Goal: Task Accomplishment & Management: Use online tool/utility

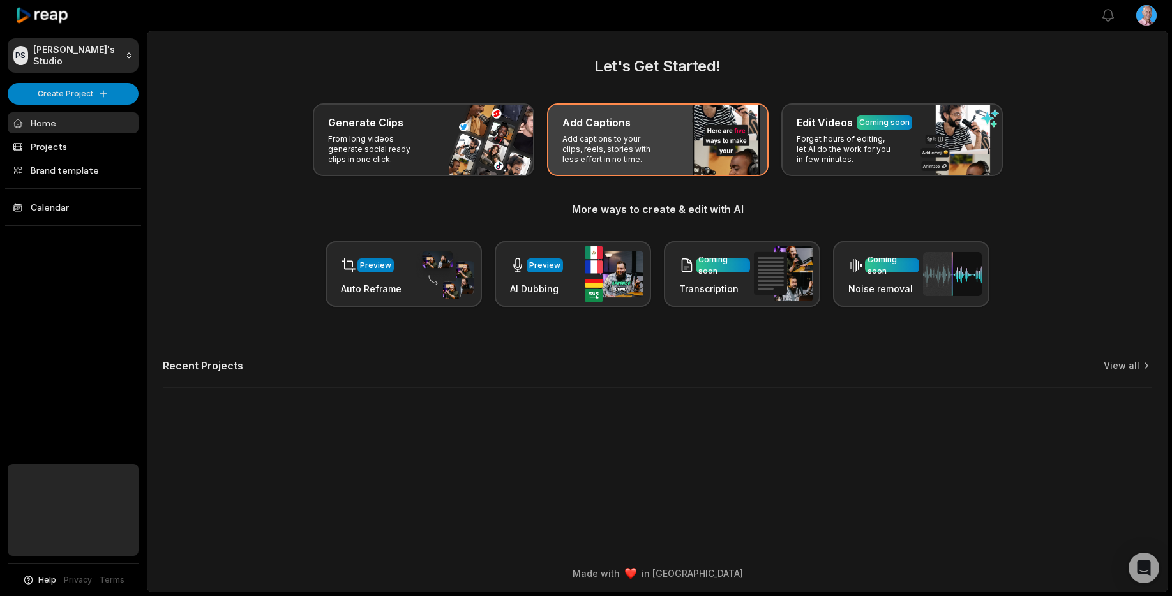
click at [643, 146] on p "Add captions to your clips, reels, stories with less effort in no time." at bounding box center [612, 149] width 99 height 31
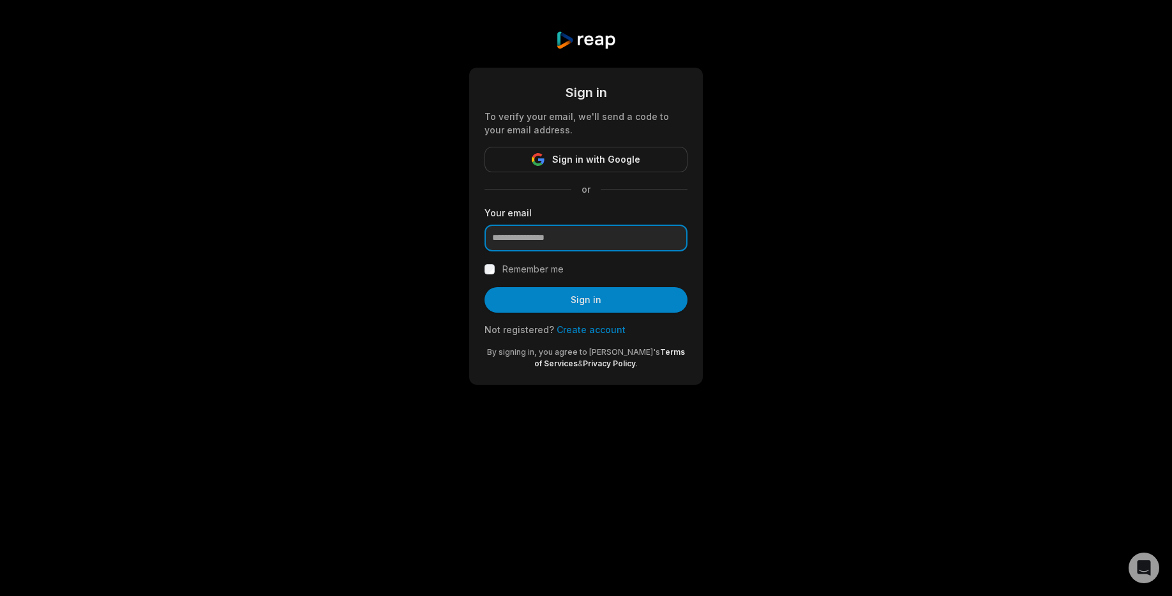
click at [572, 242] on input "email" at bounding box center [586, 238] width 203 height 27
click at [585, 248] on input "email" at bounding box center [586, 238] width 203 height 27
click at [559, 239] on input "email" at bounding box center [586, 238] width 203 height 27
click at [613, 162] on span "Sign in with Google" at bounding box center [596, 159] width 88 height 15
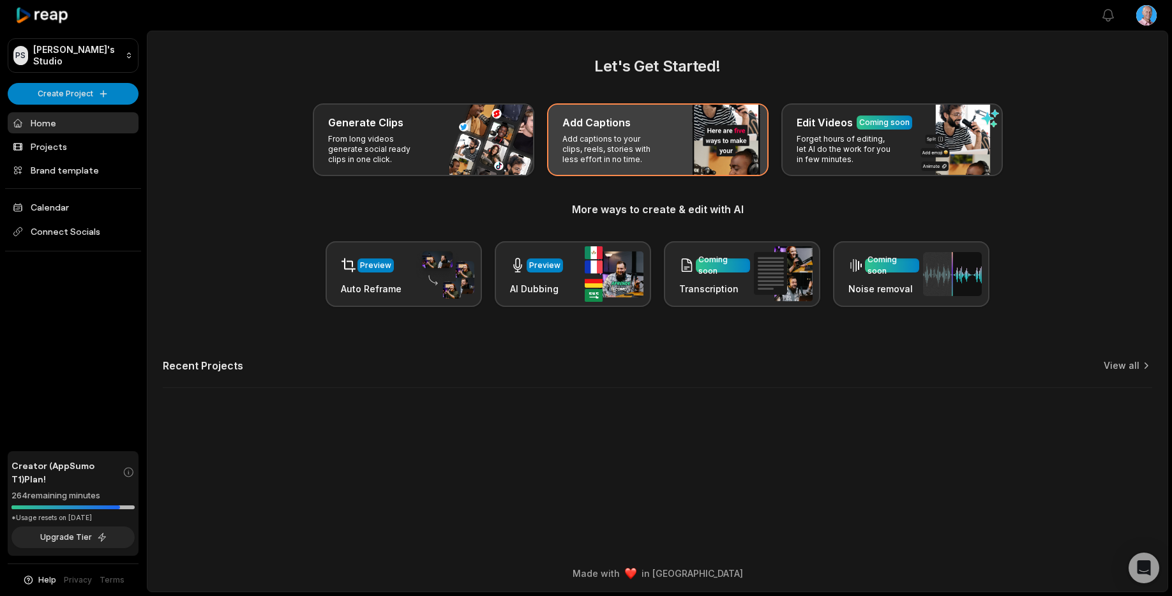
click at [605, 148] on p "Add captions to your clips, reels, stories with less effort in no time." at bounding box center [612, 149] width 99 height 31
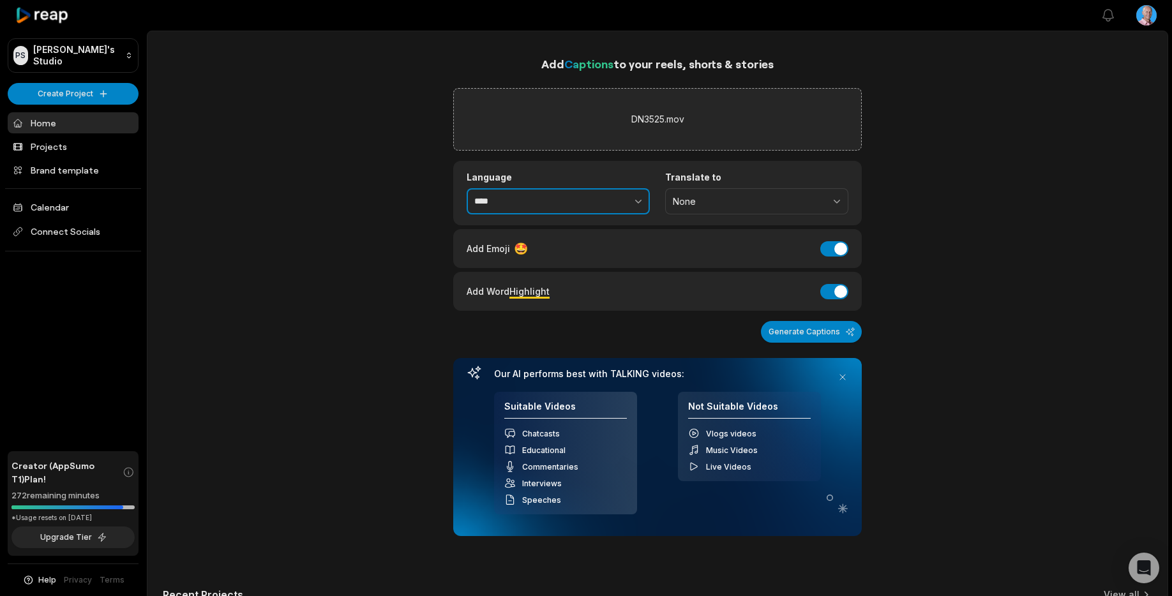
click at [553, 199] on input "****" at bounding box center [558, 201] width 183 height 27
type input "******"
click at [791, 331] on button "Generate Captions" at bounding box center [811, 332] width 101 height 22
click at [842, 376] on button at bounding box center [843, 377] width 18 height 18
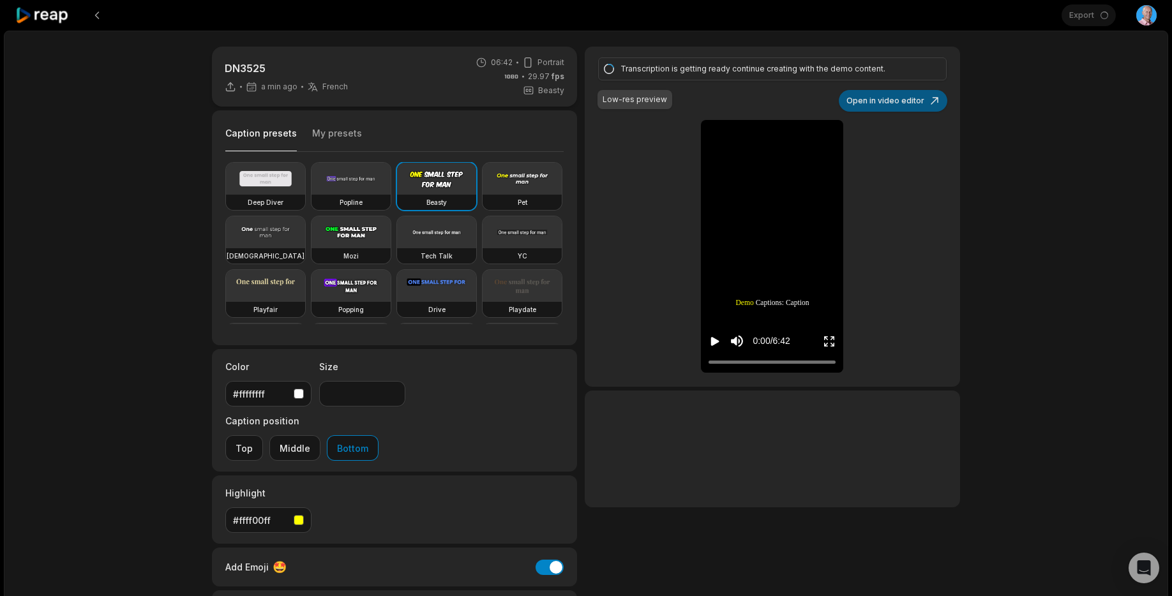
click at [900, 102] on button "Open in video editor" at bounding box center [893, 101] width 109 height 22
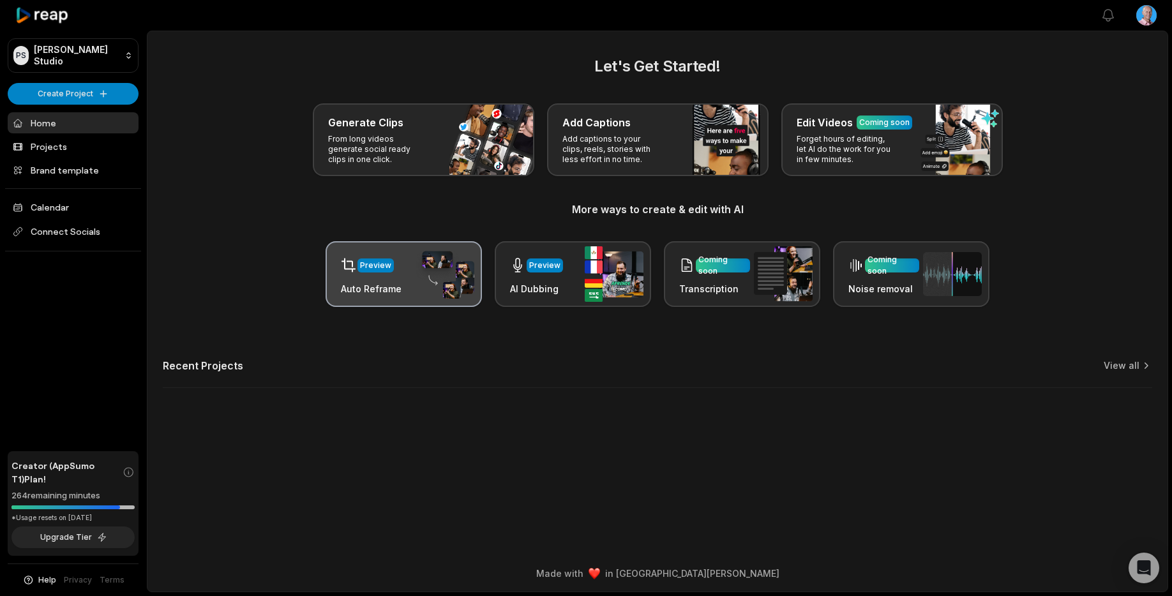
click at [411, 280] on div "Preview Auto Reframe" at bounding box center [404, 274] width 156 height 66
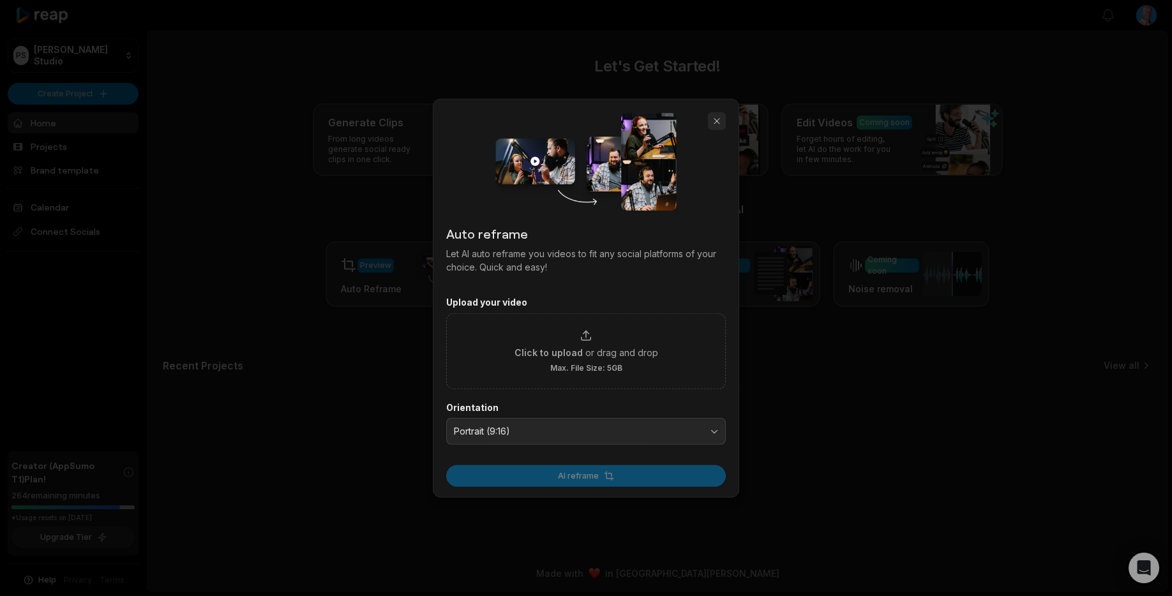
click at [719, 123] on button "button" at bounding box center [717, 121] width 18 height 18
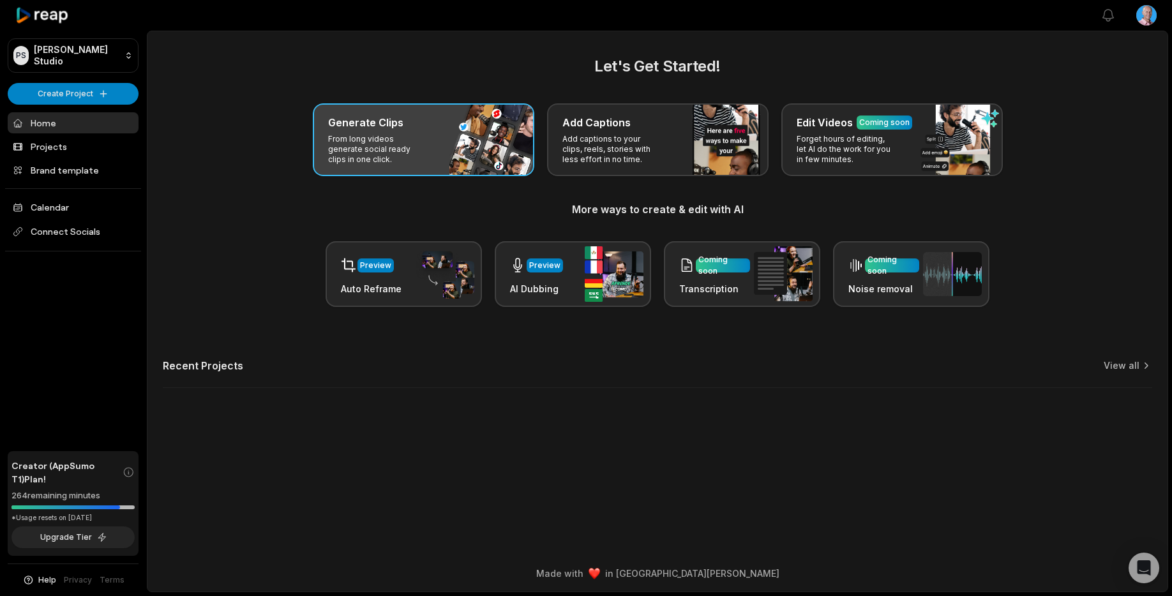
click at [464, 148] on div "Generate Clips From long videos generate social ready clips in one click." at bounding box center [424, 139] width 222 height 73
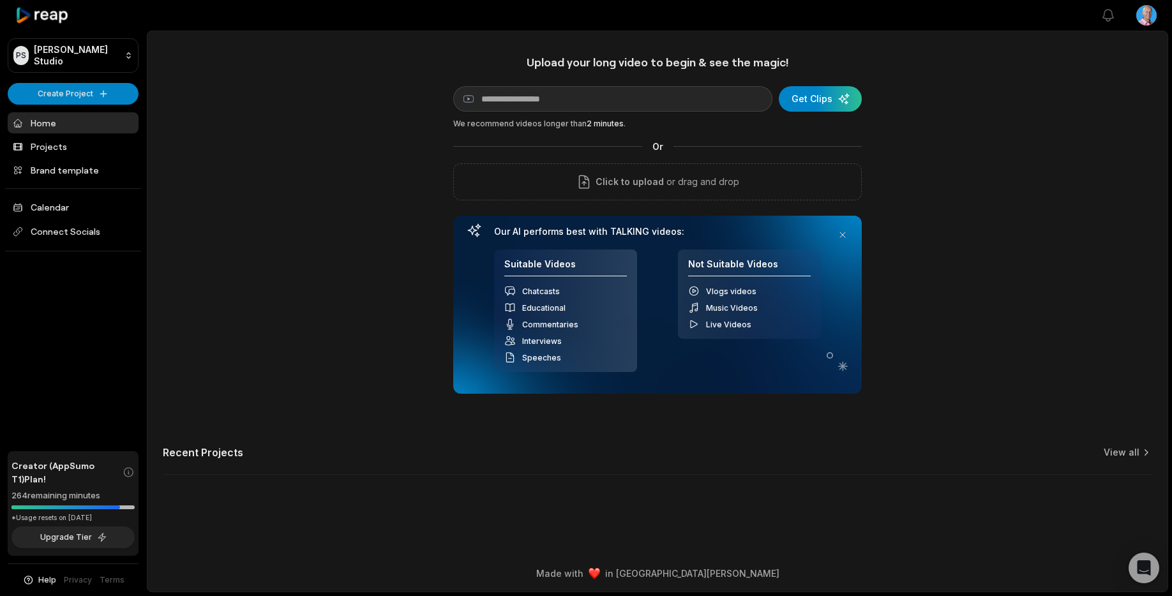
drag, startPoint x: 842, startPoint y: 236, endPoint x: 835, endPoint y: 231, distance: 8.3
click at [842, 236] on button at bounding box center [843, 235] width 18 height 18
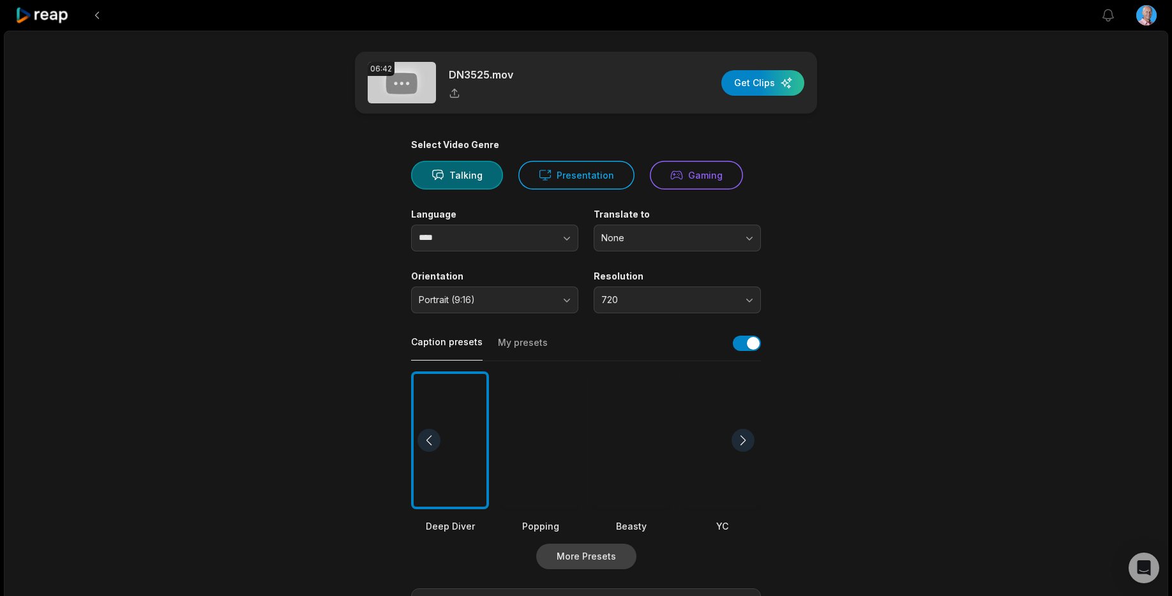
click at [586, 557] on button "More Presets" at bounding box center [586, 557] width 100 height 26
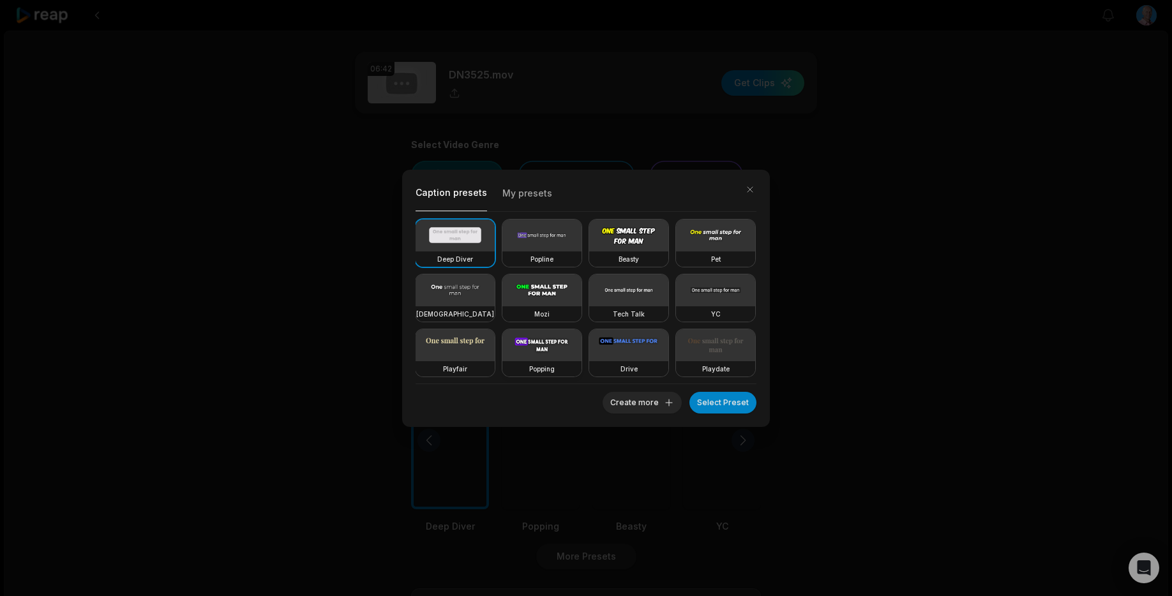
click at [549, 355] on video at bounding box center [542, 345] width 79 height 32
click at [715, 411] on button "Select Preset" at bounding box center [723, 403] width 67 height 22
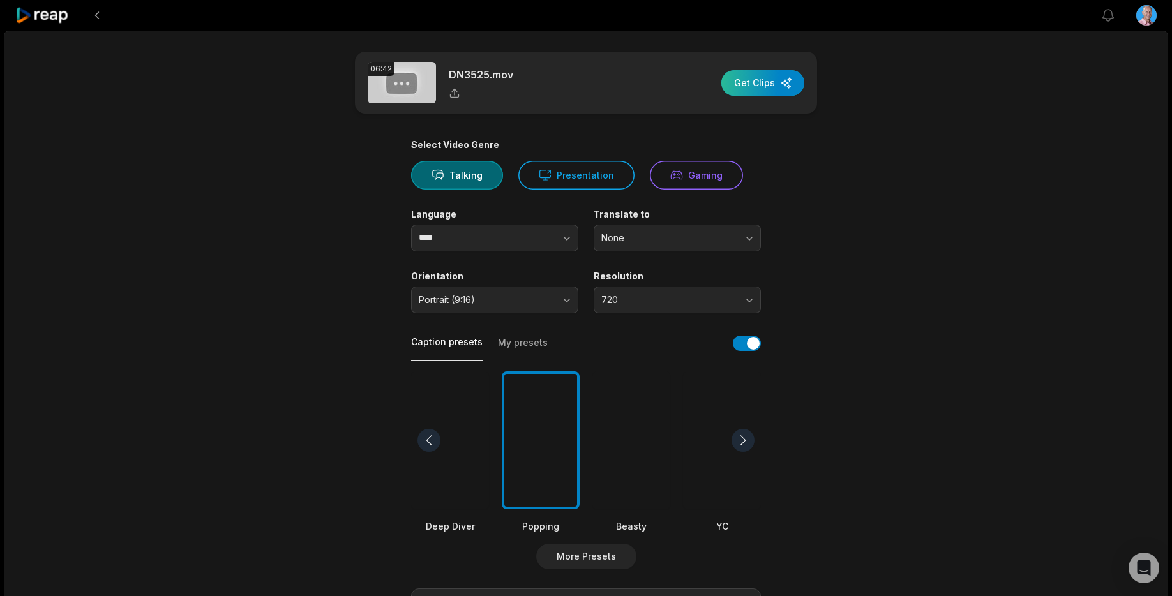
click at [750, 84] on div "button" at bounding box center [763, 83] width 83 height 26
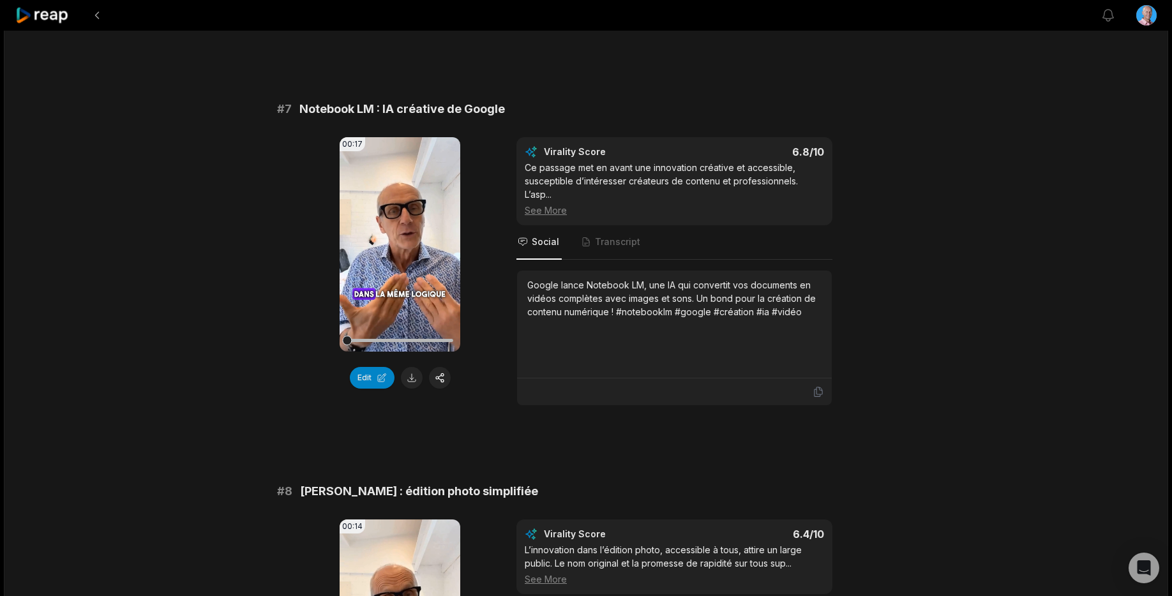
scroll to position [2568, 0]
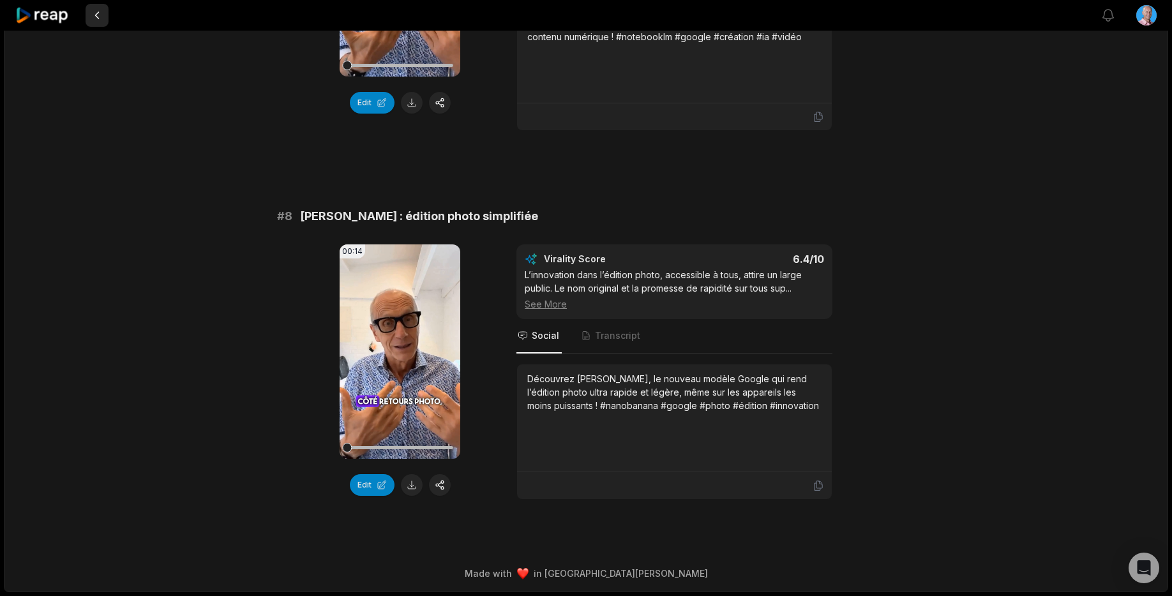
click at [97, 20] on button at bounding box center [97, 15] width 23 height 23
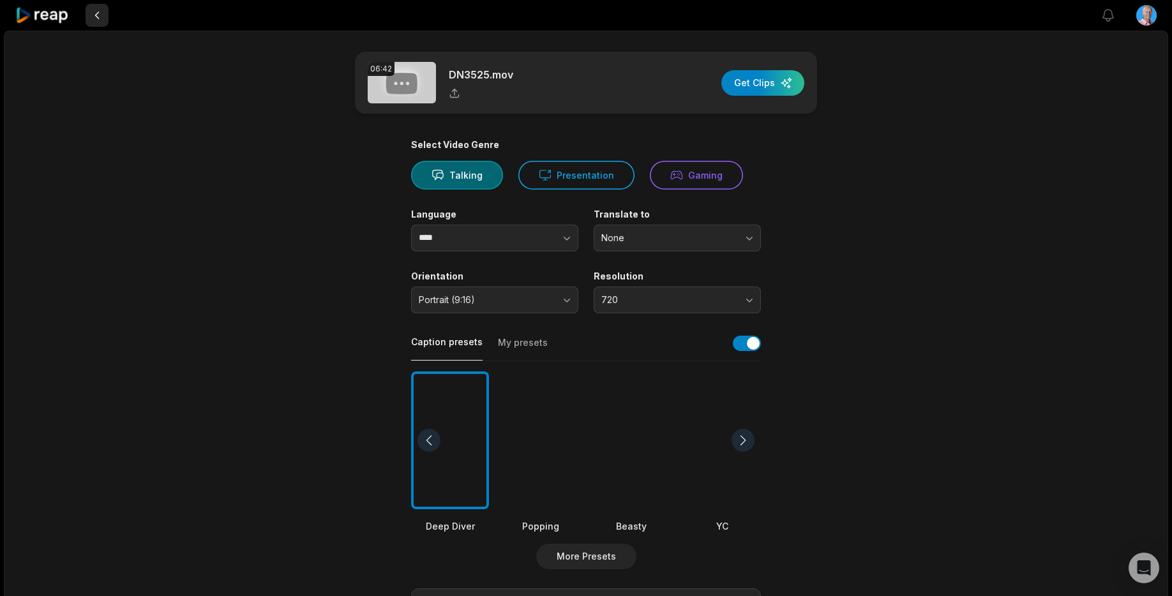
click at [97, 17] on button at bounding box center [97, 15] width 23 height 23
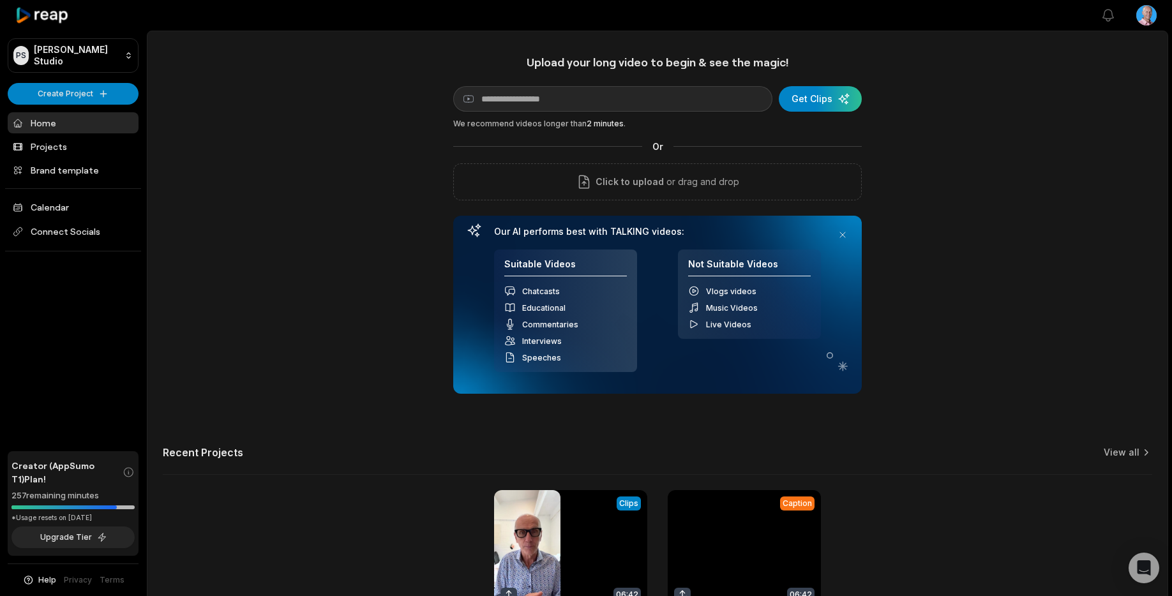
click at [57, 18] on icon at bounding box center [42, 15] width 54 height 17
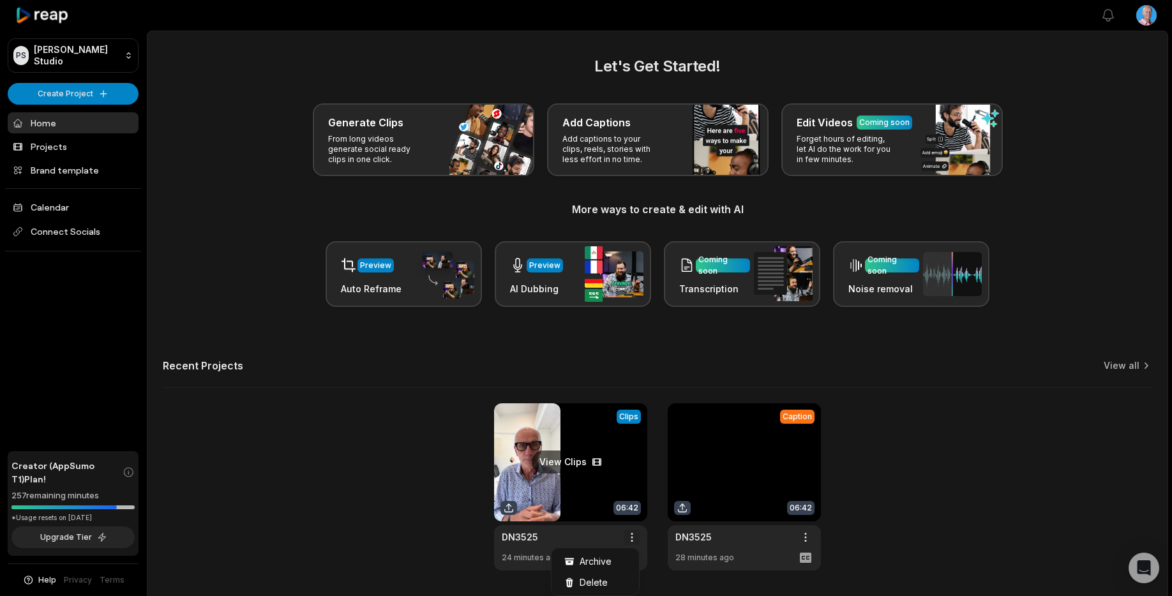
click at [632, 539] on html "PS Philippe's Studio Create Project Home Projects Brand template Calendar Conne…" at bounding box center [586, 298] width 1172 height 596
click at [603, 581] on span "Delete" at bounding box center [594, 582] width 28 height 13
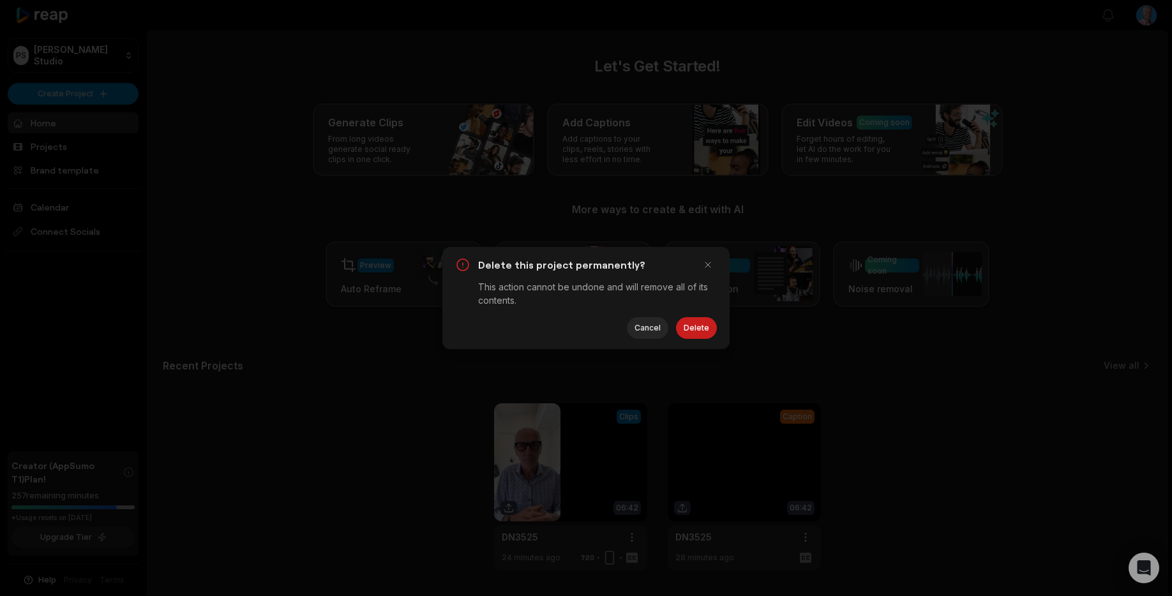
drag, startPoint x: 696, startPoint y: 330, endPoint x: 717, endPoint y: 349, distance: 28.5
click at [696, 330] on button "Delete" at bounding box center [696, 328] width 41 height 22
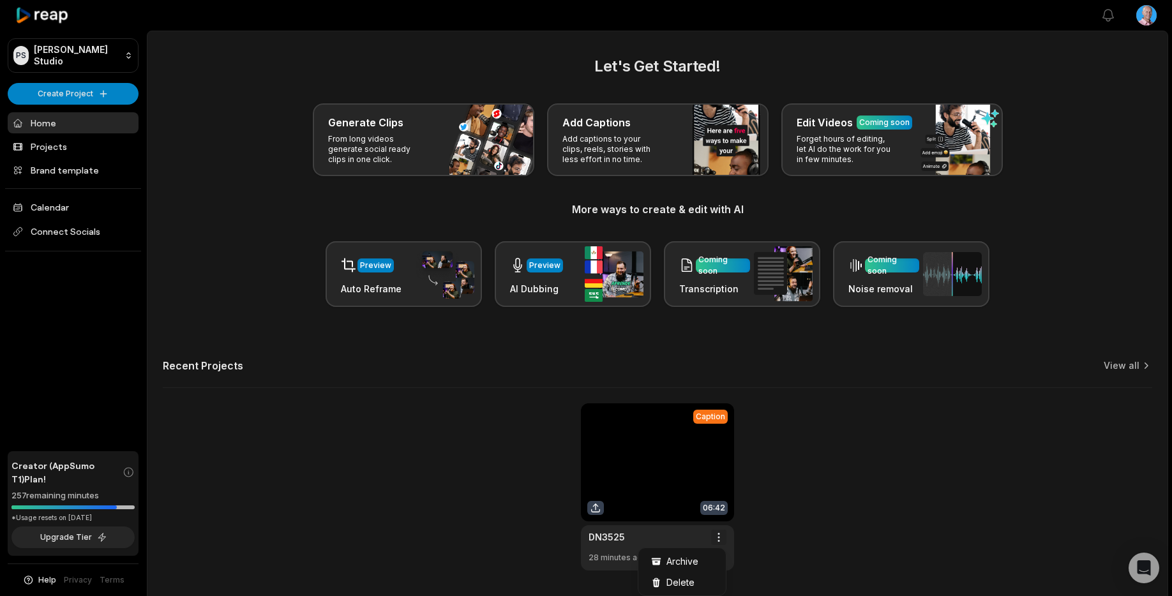
click at [718, 538] on html "PS Philippe's Studio Create Project Home Projects Brand template Calendar Conne…" at bounding box center [586, 298] width 1172 height 596
click at [676, 580] on span "Delete" at bounding box center [681, 582] width 28 height 13
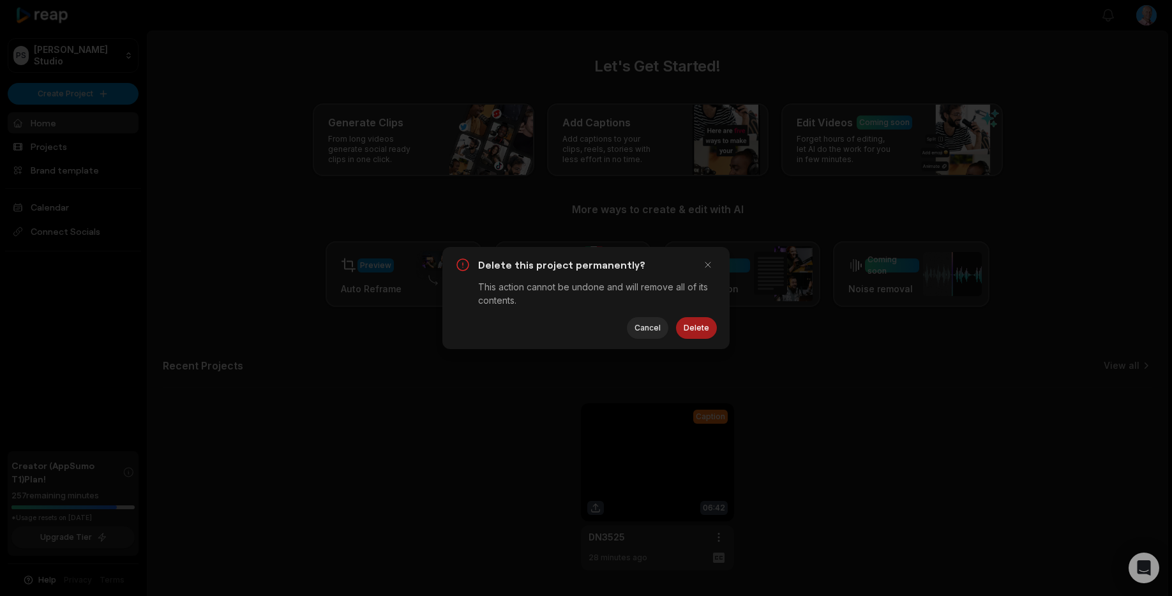
click at [695, 330] on button "Delete" at bounding box center [696, 328] width 41 height 22
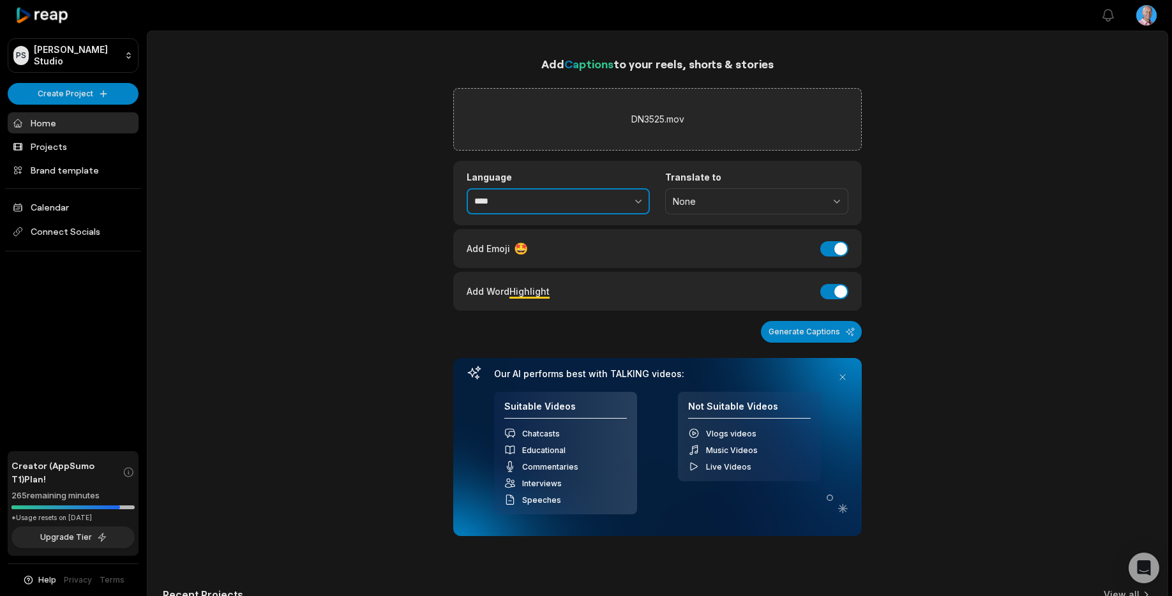
drag, startPoint x: 511, startPoint y: 205, endPoint x: 444, endPoint y: 201, distance: 67.8
click at [444, 201] on div "Add Captions to your reels, shorts & stories DN3525.mov Language **** Translate…" at bounding box center [658, 344] width 1020 height 578
type input "******"
click at [821, 337] on button "Generate Captions" at bounding box center [811, 332] width 101 height 22
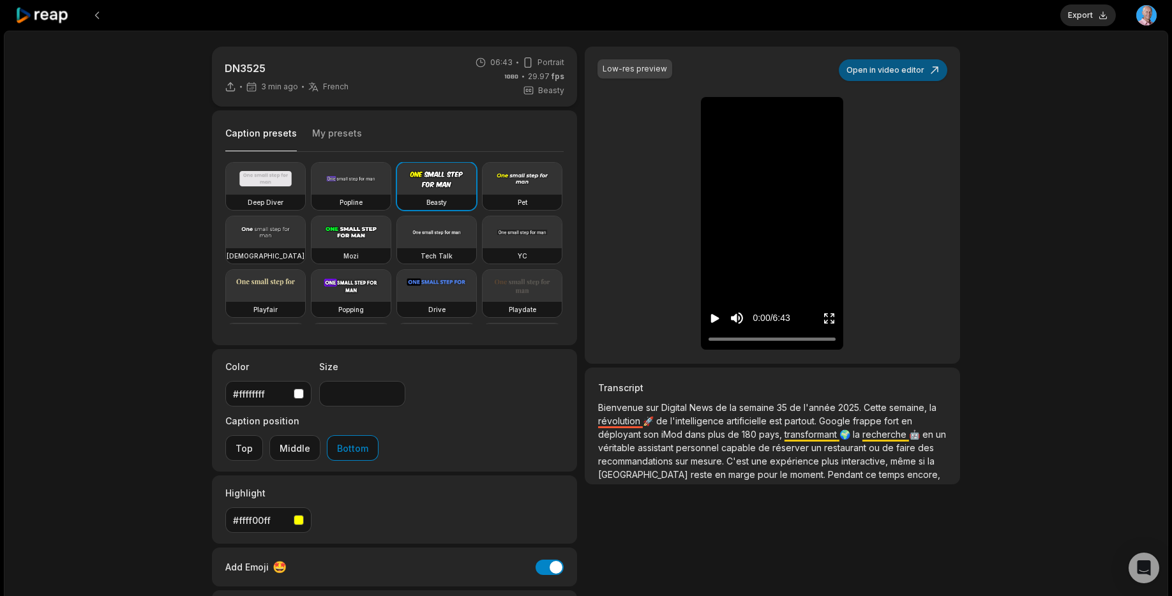
click at [881, 71] on button "Open in video editor" at bounding box center [893, 70] width 109 height 22
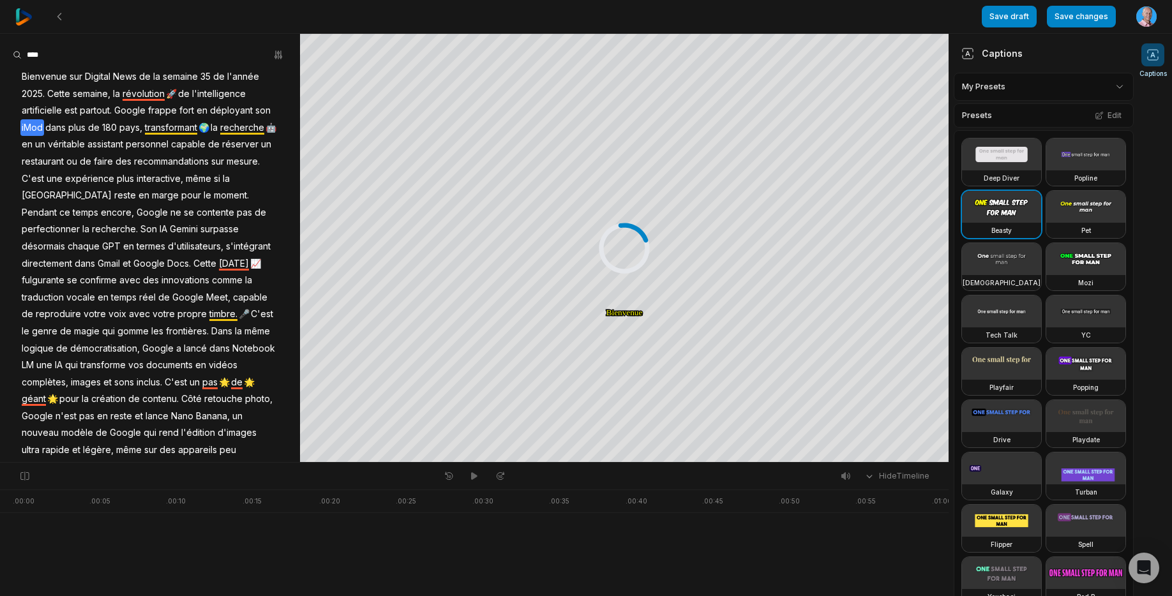
click at [38, 128] on span "iMod" at bounding box center [32, 127] width 24 height 17
click at [39, 127] on span "iMod" at bounding box center [32, 127] width 24 height 17
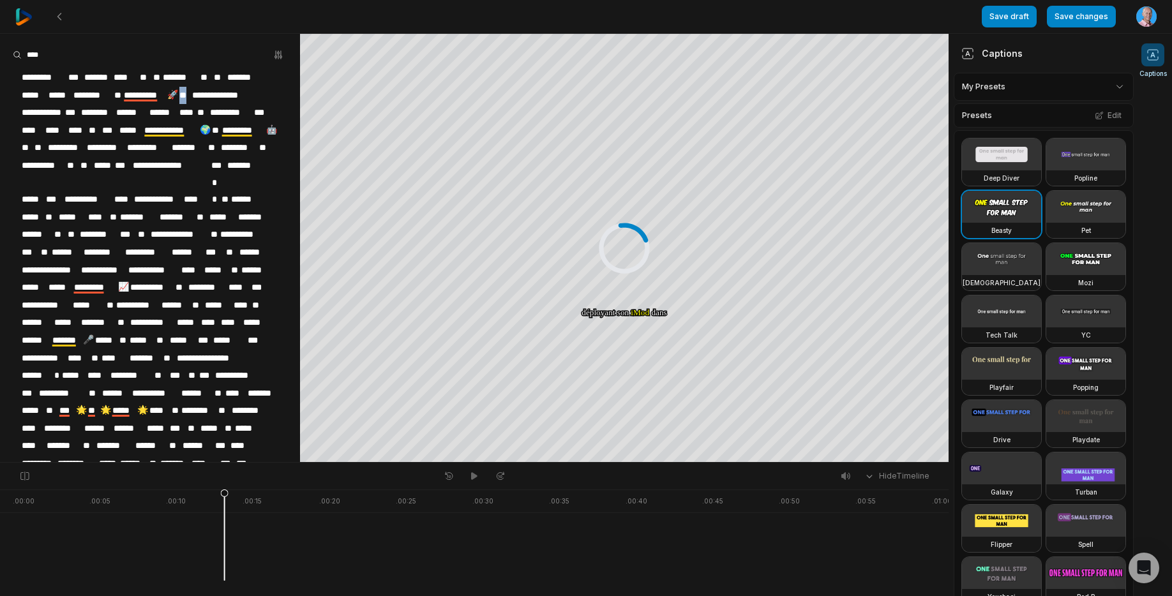
click at [39, 127] on span "****" at bounding box center [32, 130] width 24 height 17
click at [42, 127] on span "****" at bounding box center [32, 130] width 24 height 17
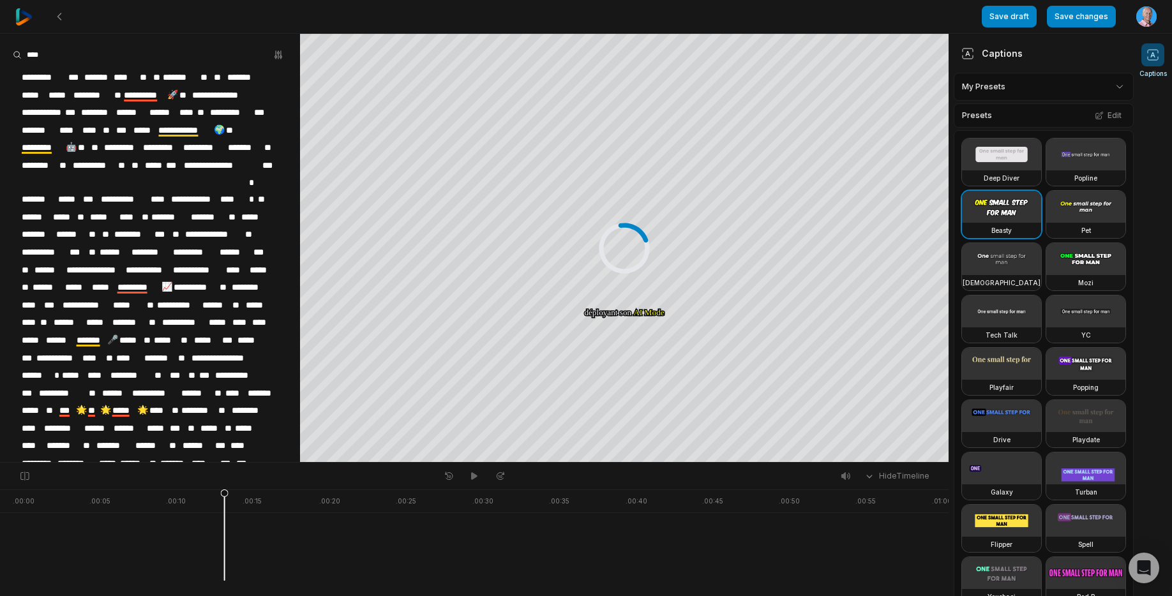
click at [49, 168] on span "********" at bounding box center [39, 165] width 38 height 17
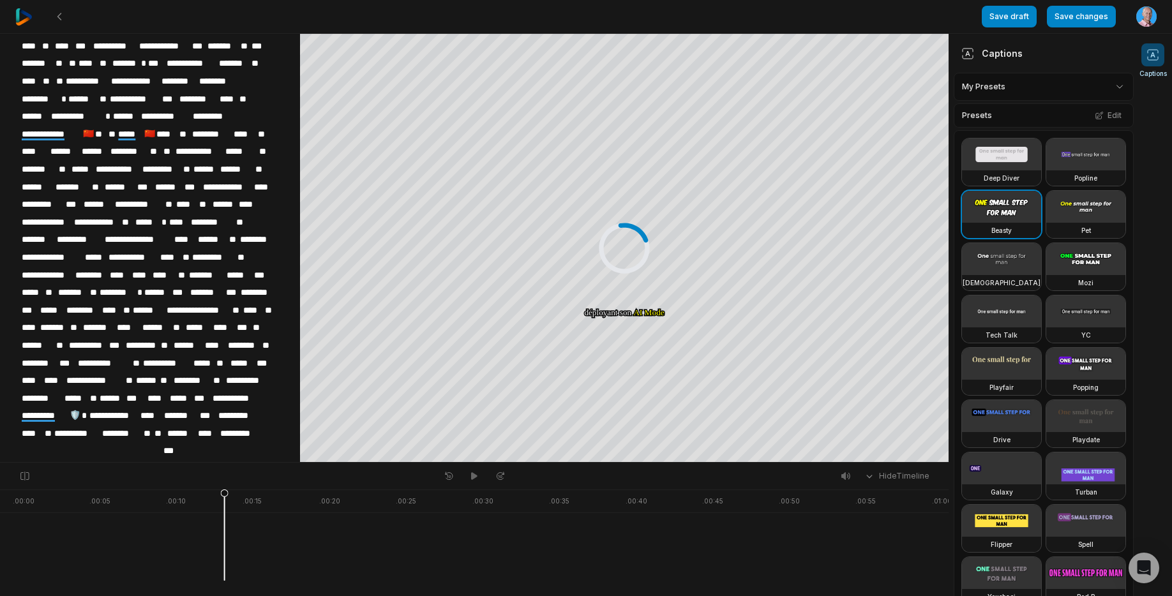
scroll to position [1044, 0]
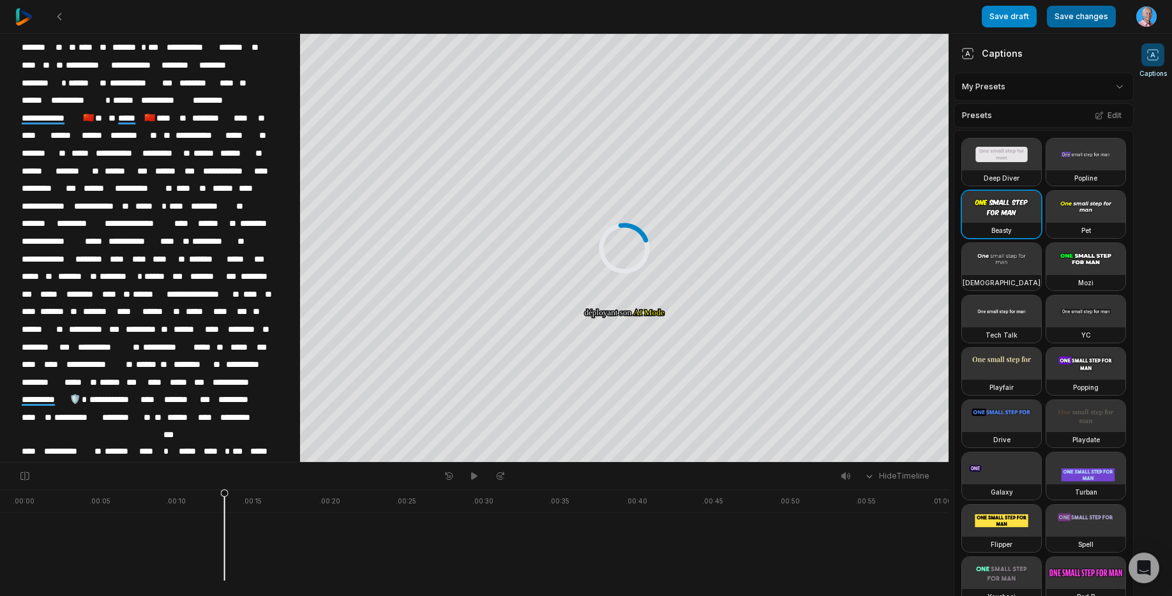
click at [1085, 17] on button "Save changes" at bounding box center [1081, 17] width 69 height 22
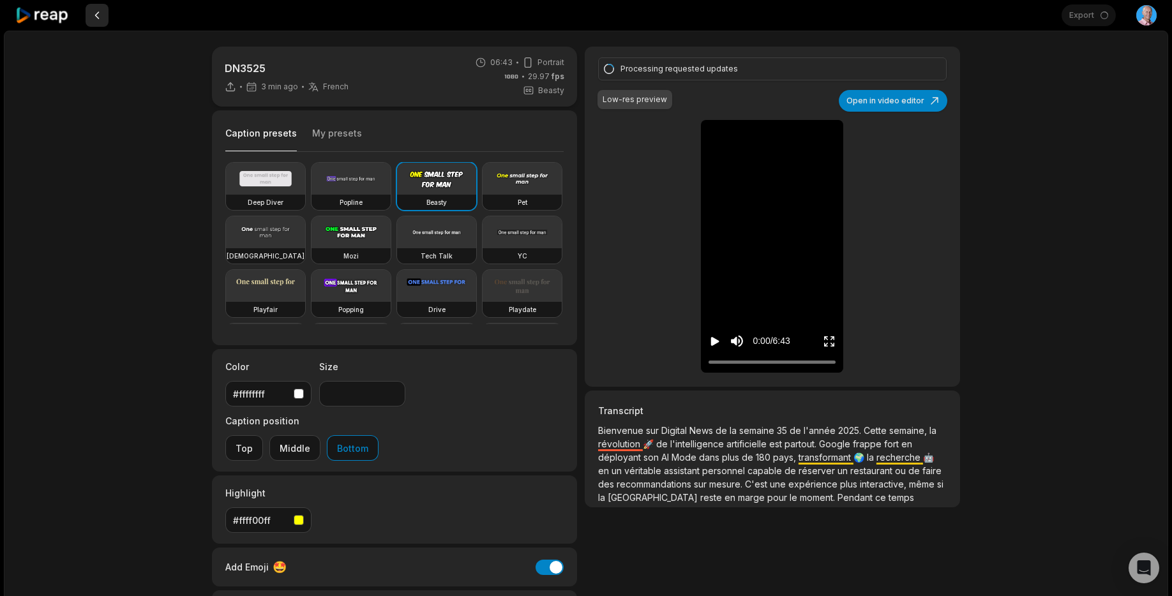
click at [94, 10] on button at bounding box center [97, 15] width 23 height 23
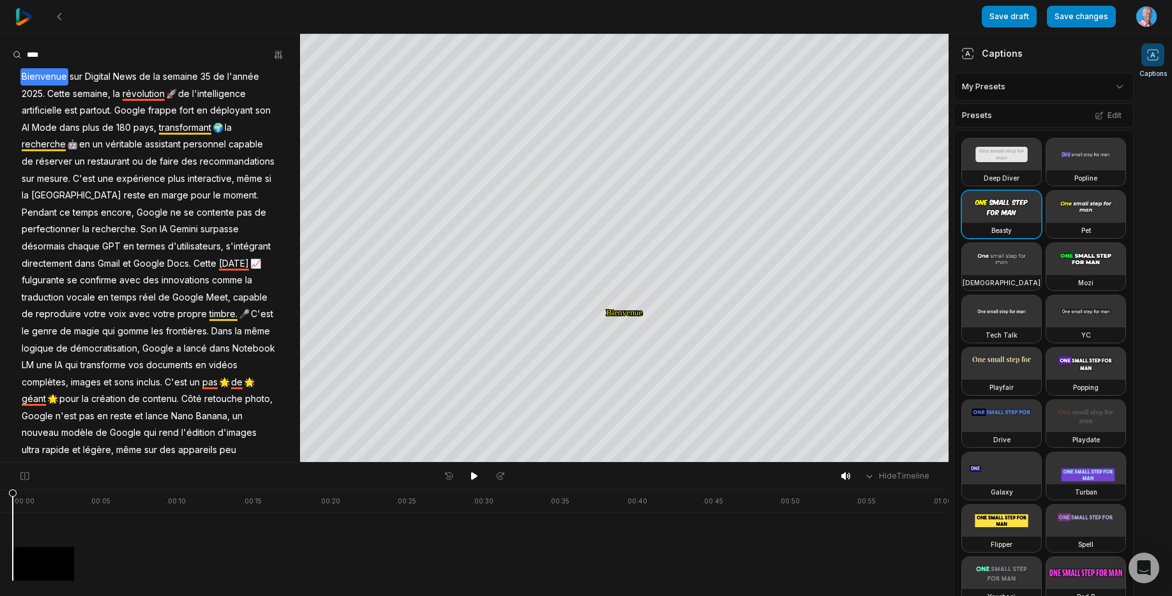
click at [21, 14] on img at bounding box center [23, 16] width 17 height 17
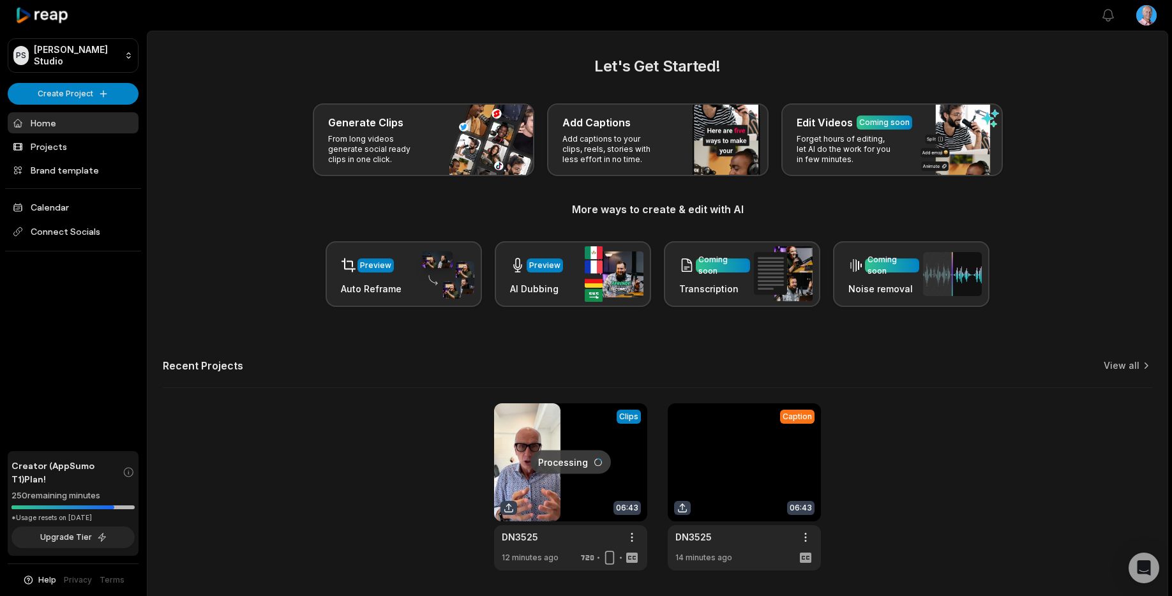
click at [759, 455] on link at bounding box center [744, 487] width 153 height 167
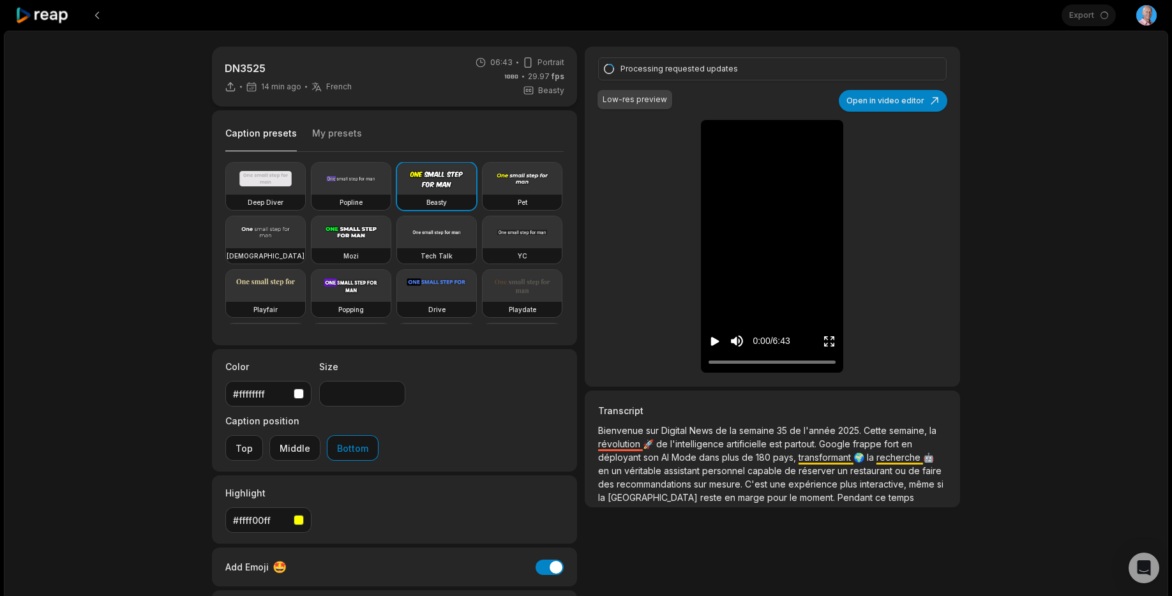
click at [58, 17] on icon at bounding box center [42, 15] width 54 height 17
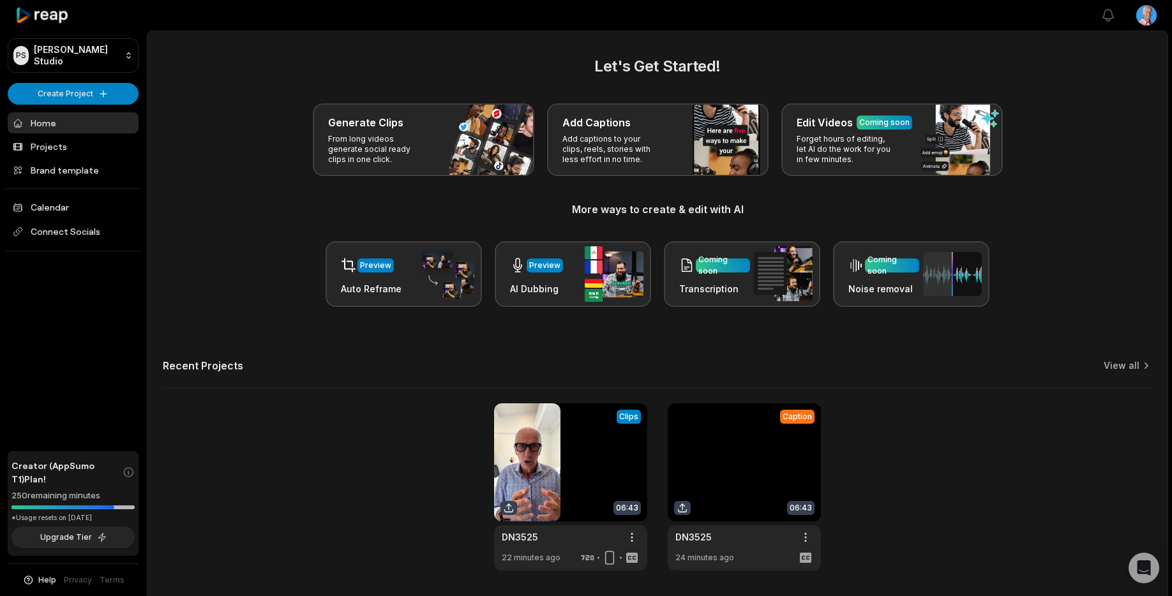
click at [709, 470] on link at bounding box center [744, 487] width 153 height 167
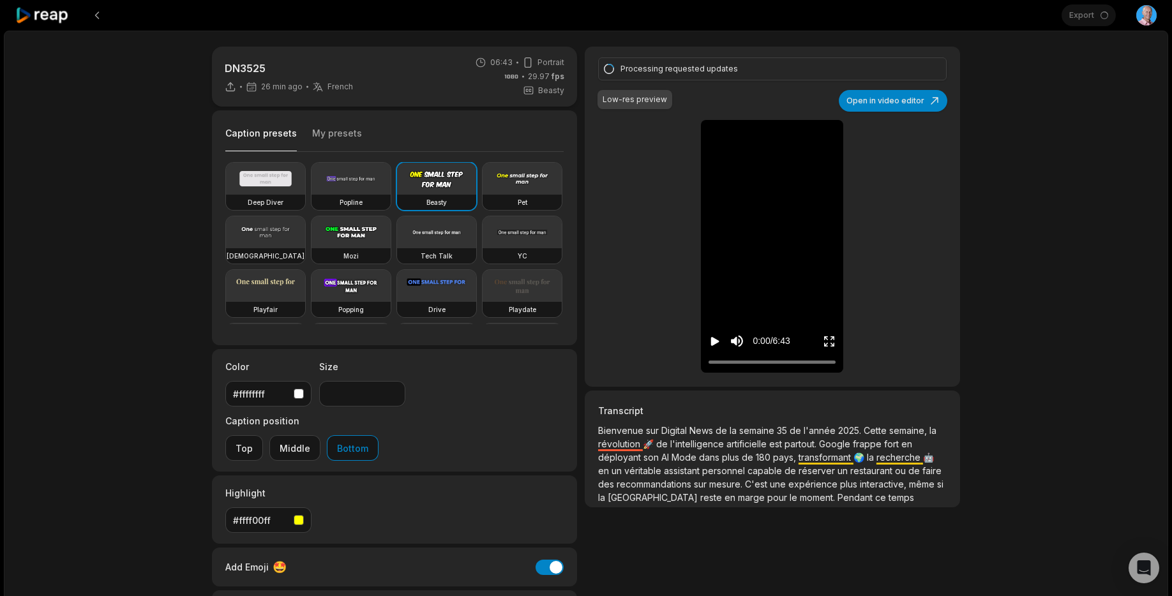
click at [33, 13] on icon at bounding box center [42, 15] width 54 height 17
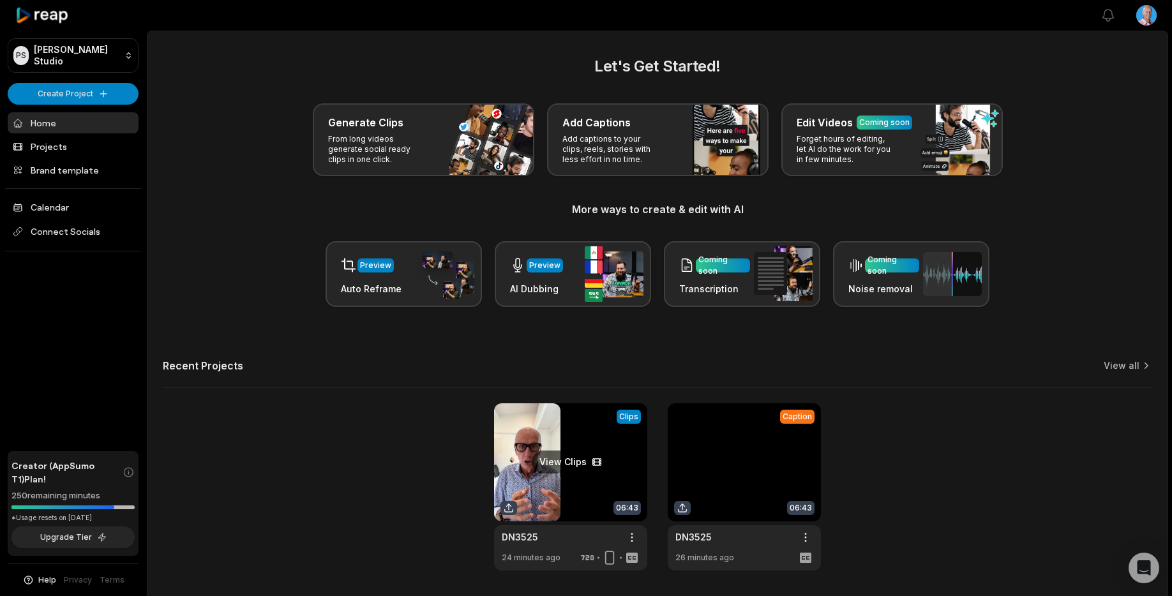
click at [591, 455] on link at bounding box center [570, 487] width 153 height 167
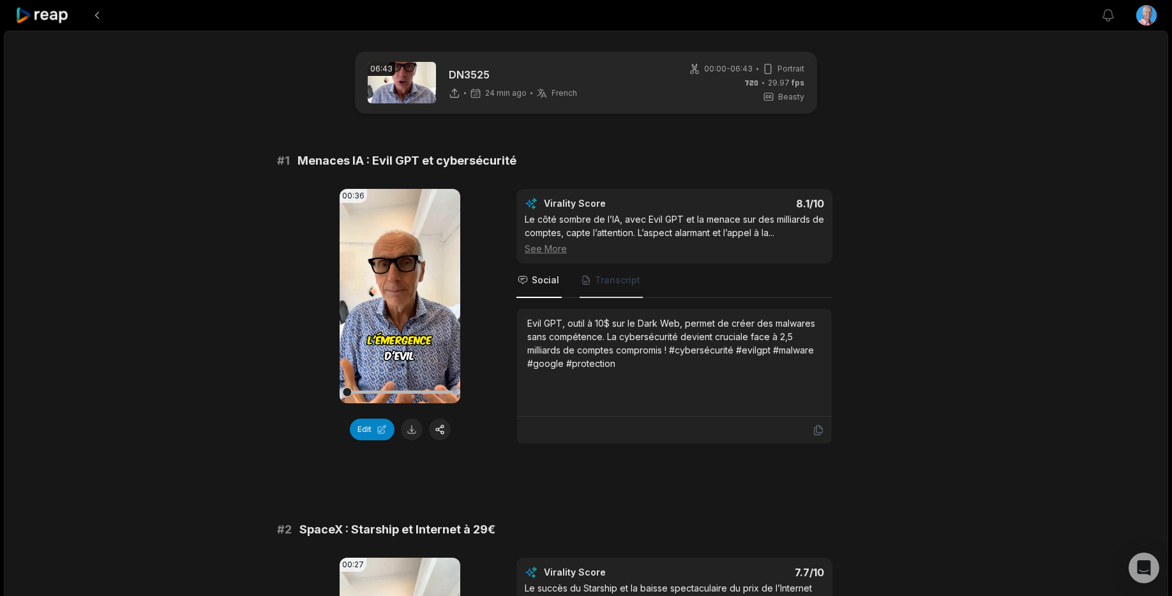
click at [616, 278] on span "Transcript" at bounding box center [617, 280] width 45 height 13
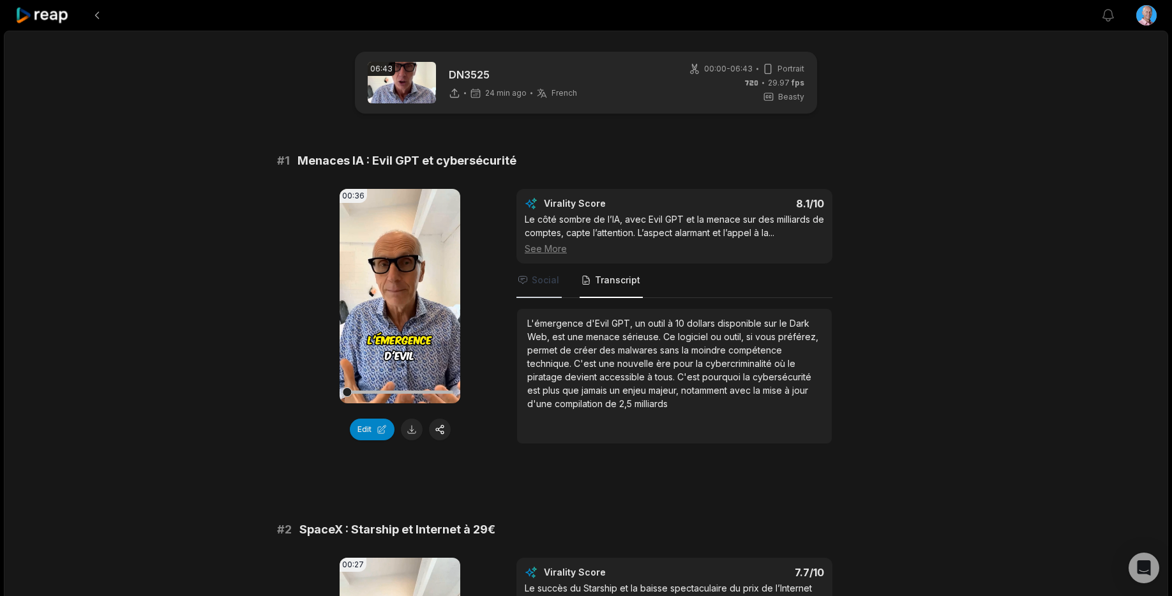
click at [534, 280] on span "Social" at bounding box center [545, 280] width 27 height 13
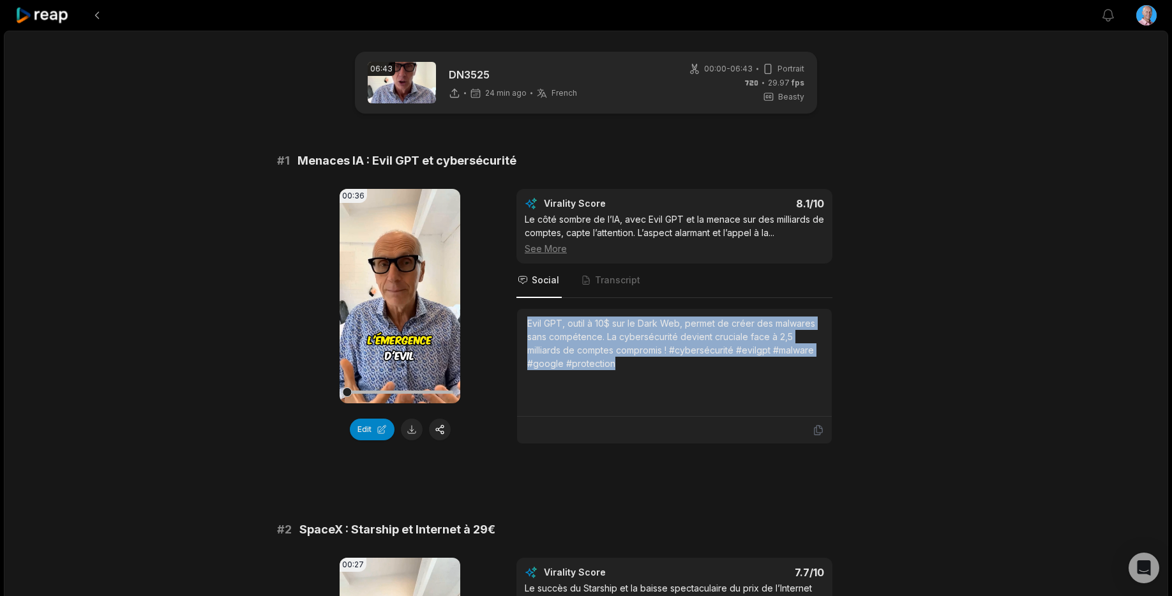
drag, startPoint x: 625, startPoint y: 368, endPoint x: 525, endPoint y: 326, distance: 108.8
click at [525, 326] on div "Evil GPT, outil à 10$ sur le Dark Web, permet de créer des malwares sans compét…" at bounding box center [674, 363] width 315 height 108
copy div "Evil GPT, outil à 10$ sur le Dark Web, permet de créer des malwares sans compét…"
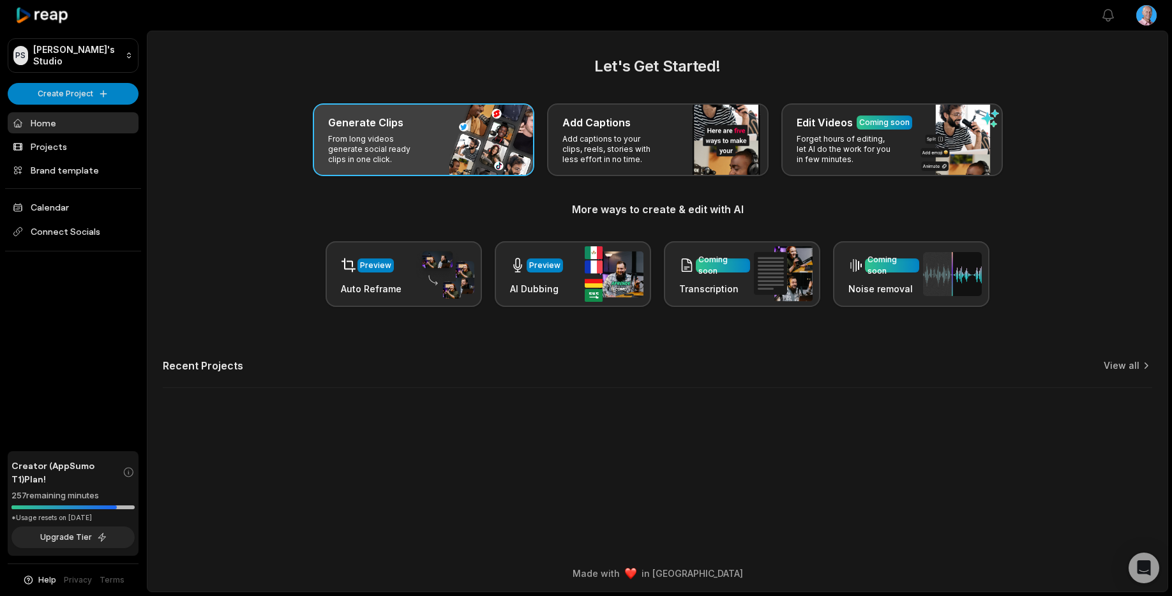
click at [359, 149] on p "From long videos generate social ready clips in one click." at bounding box center [377, 149] width 99 height 31
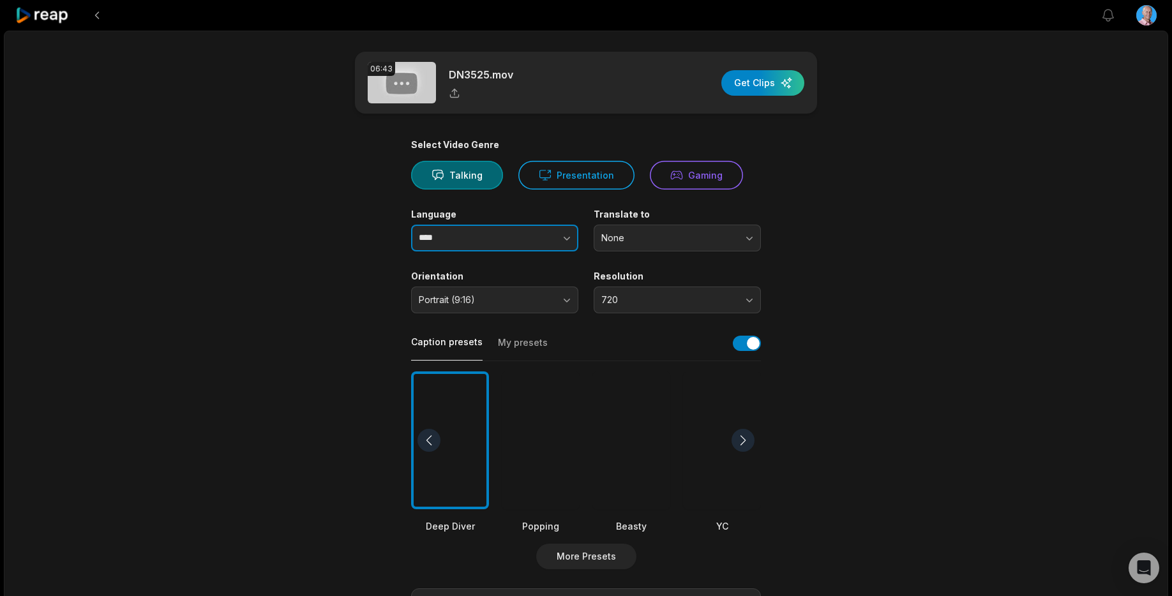
drag, startPoint x: 452, startPoint y: 240, endPoint x: 397, endPoint y: 233, distance: 55.4
click at [397, 233] on main "06:43 DN3525.mov Get Clips Select Video Genre Talking Presentation Gaming Langu…" at bounding box center [586, 440] width 618 height 776
type input "******"
click at [635, 450] on div at bounding box center [632, 441] width 78 height 139
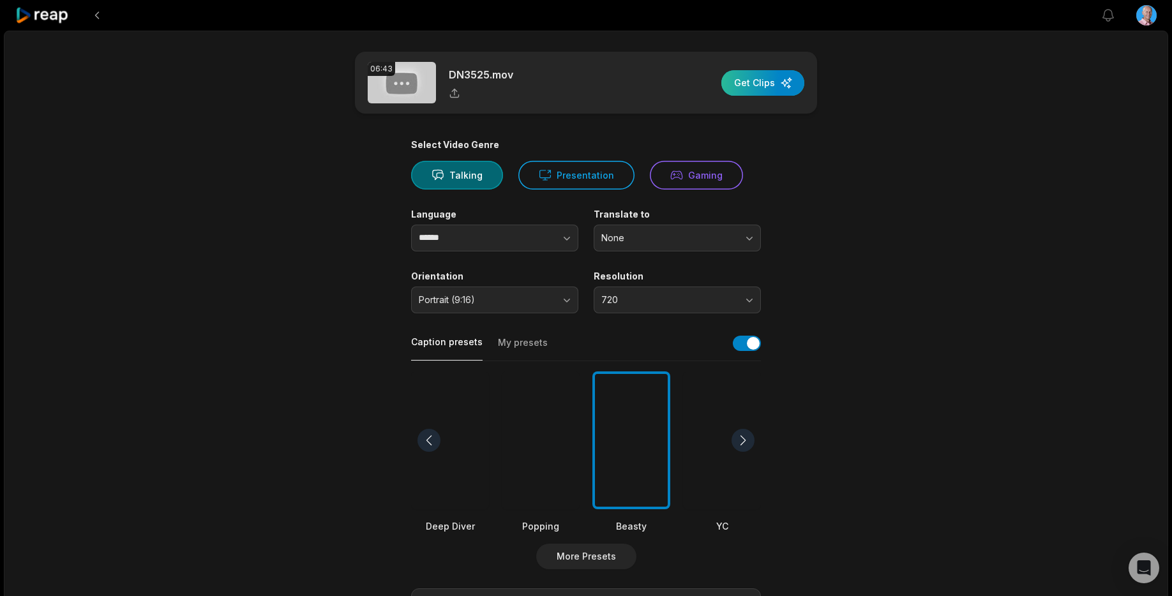
click at [758, 82] on div "button" at bounding box center [763, 83] width 83 height 26
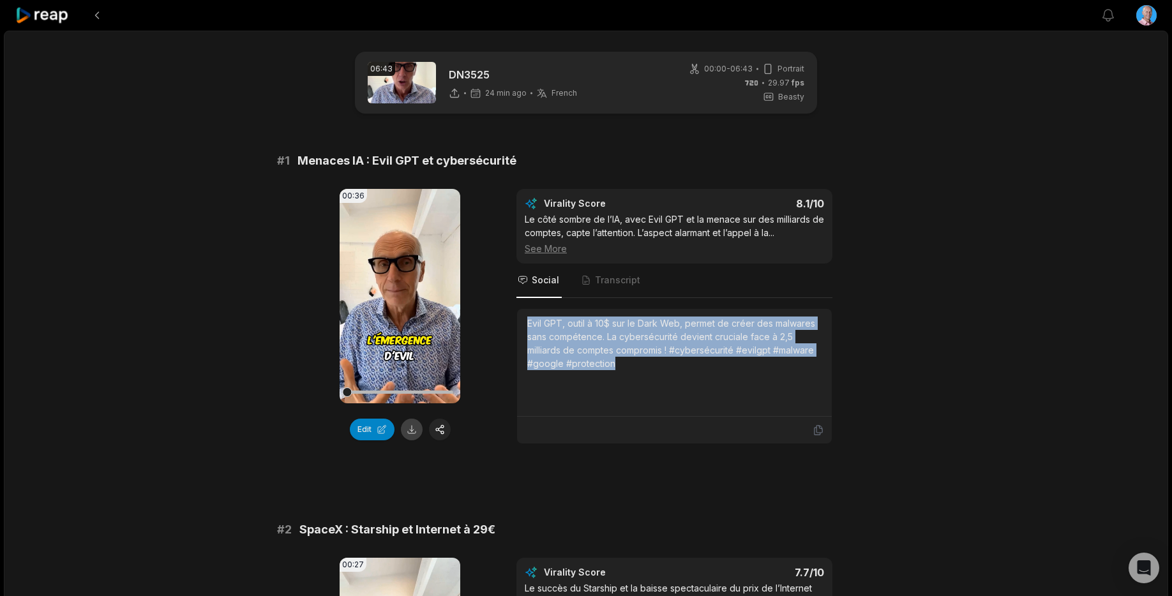
click at [413, 428] on button at bounding box center [412, 430] width 22 height 22
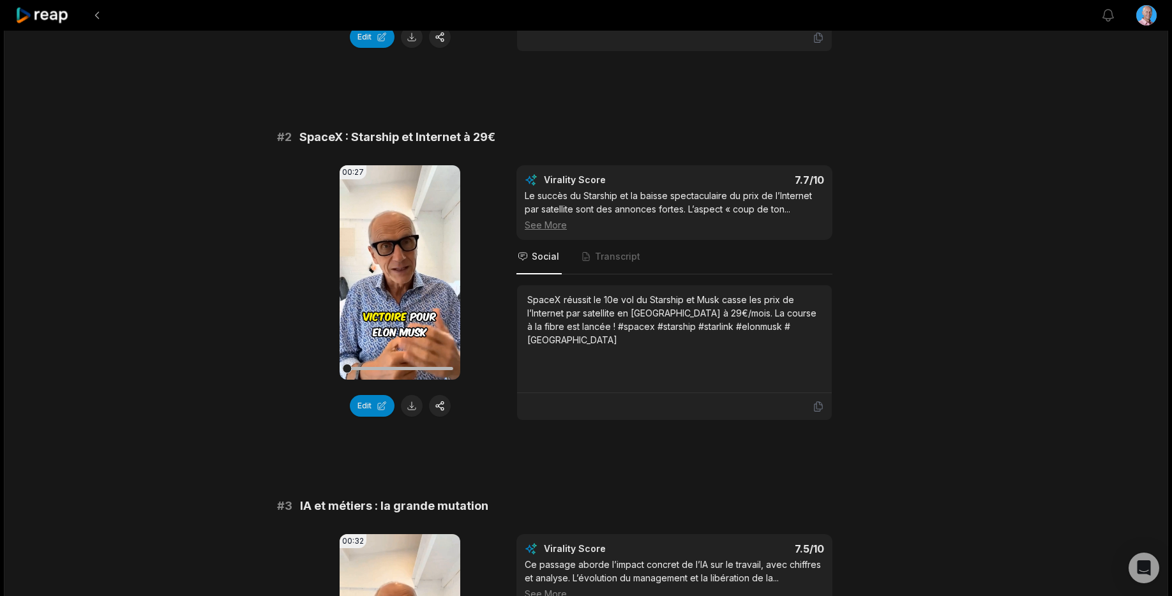
scroll to position [395, 0]
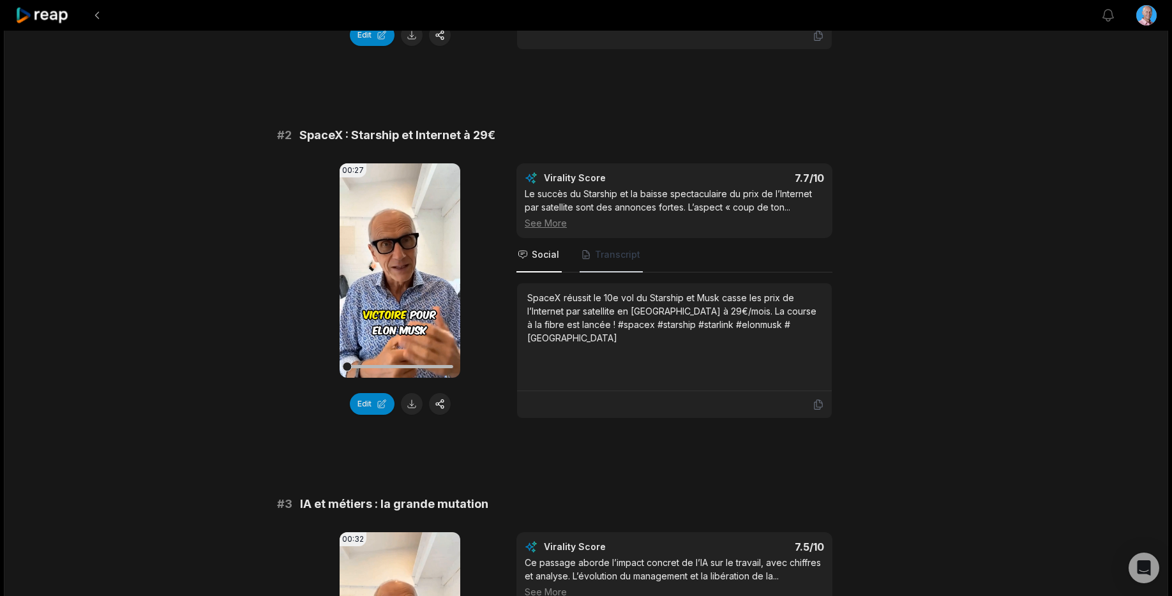
click at [593, 244] on span "Transcript" at bounding box center [611, 255] width 63 height 34
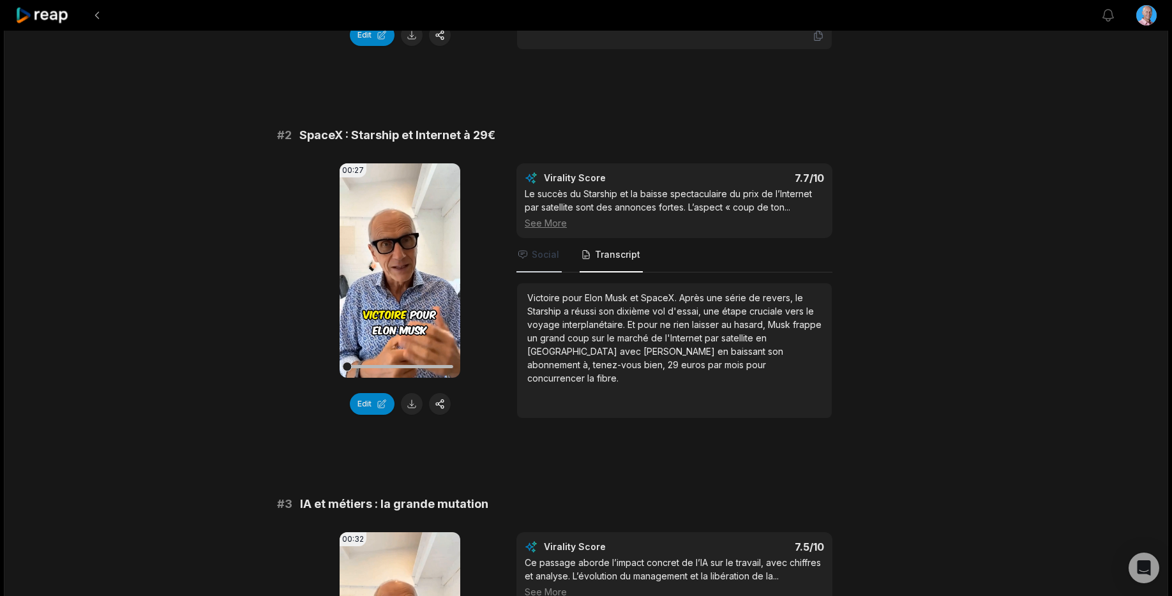
click at [546, 255] on span "Social" at bounding box center [545, 254] width 27 height 13
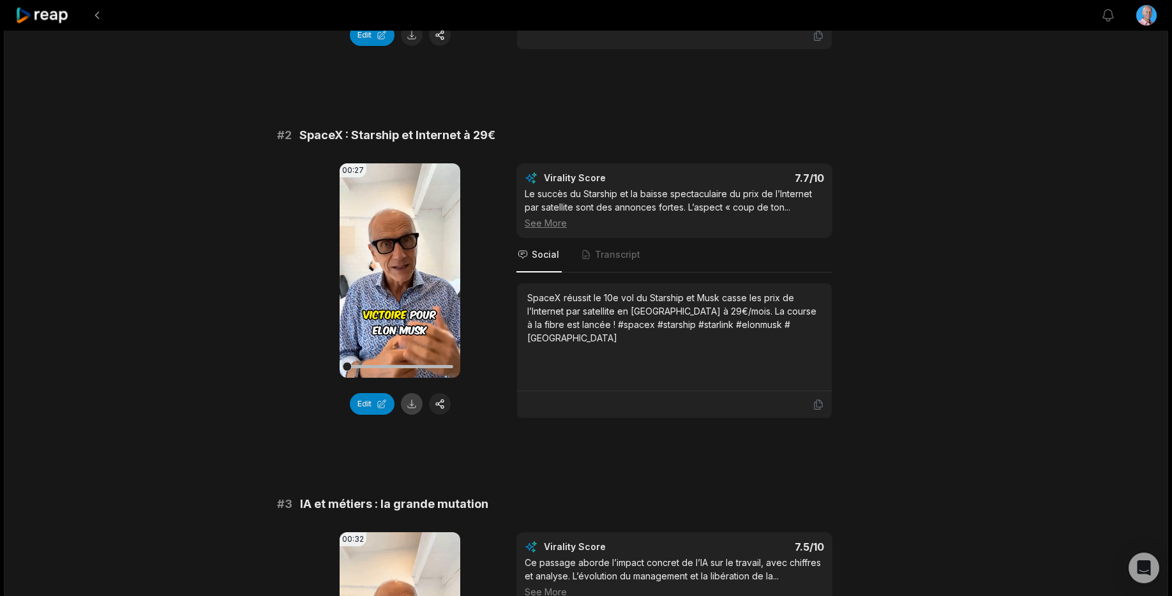
click at [409, 404] on button at bounding box center [412, 404] width 22 height 22
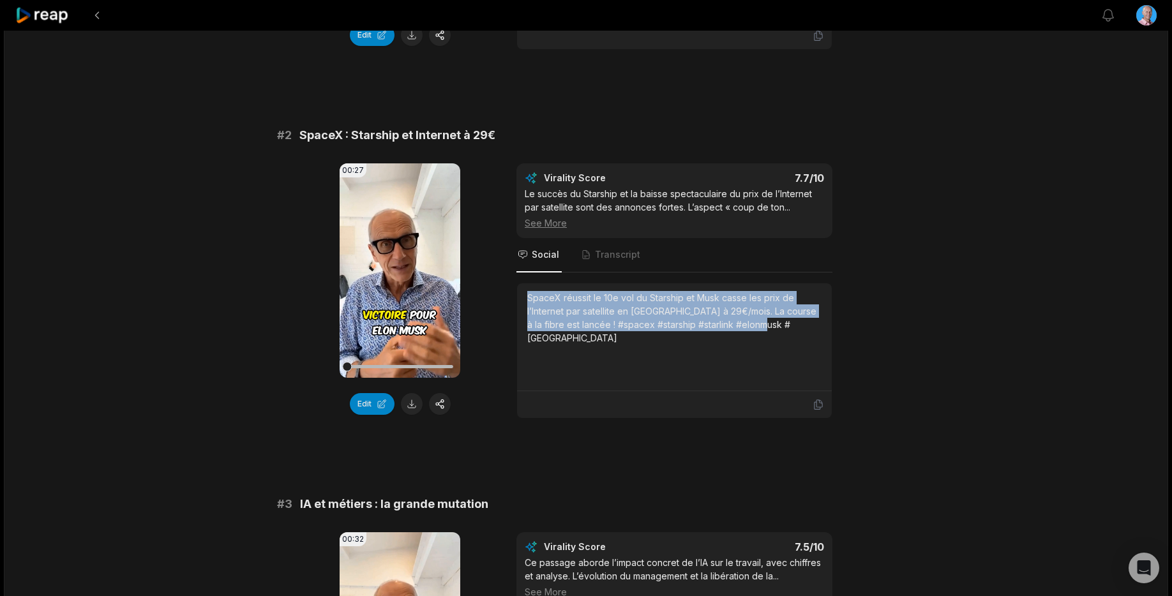
drag, startPoint x: 775, startPoint y: 325, endPoint x: 520, endPoint y: 296, distance: 255.8
click at [520, 296] on div "SpaceX réussit le 10e vol du Starship et Musk casse les prix de l’Internet par …" at bounding box center [674, 338] width 315 height 108
copy div "SpaceX réussit le 10e vol du Starship et Musk casse les prix de l’Internet par …"
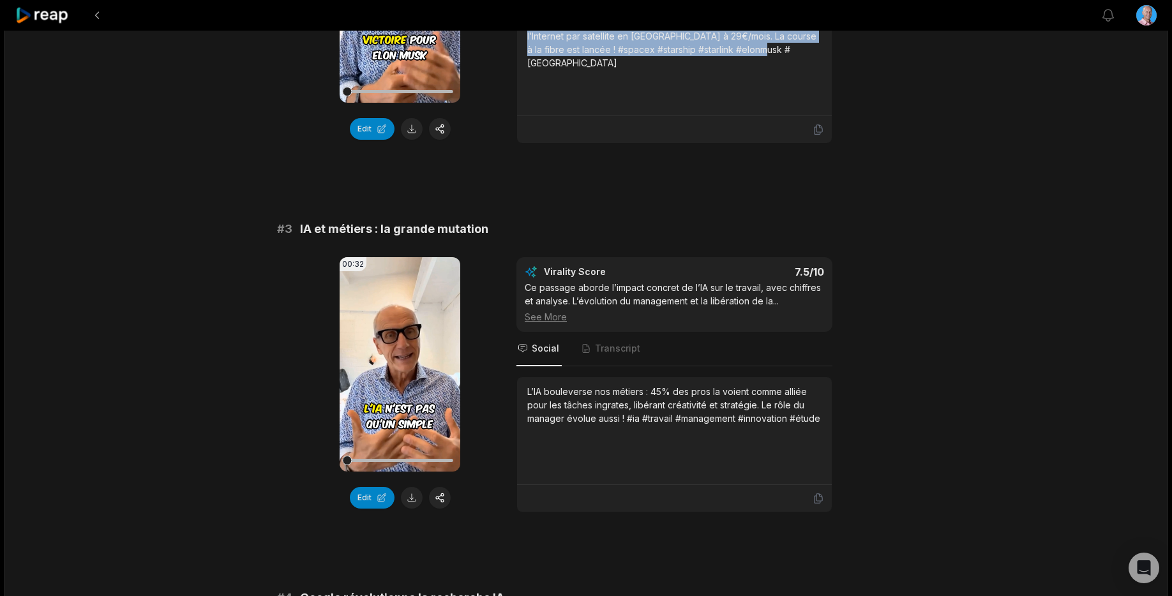
scroll to position [670, 0]
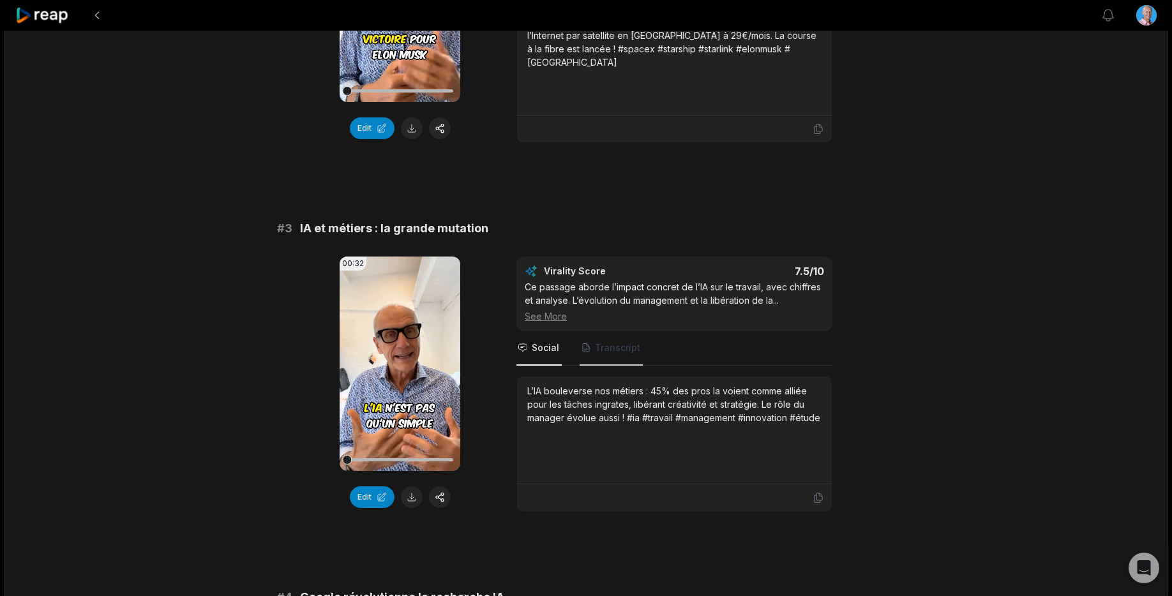
click at [615, 348] on span "Transcript" at bounding box center [617, 348] width 45 height 13
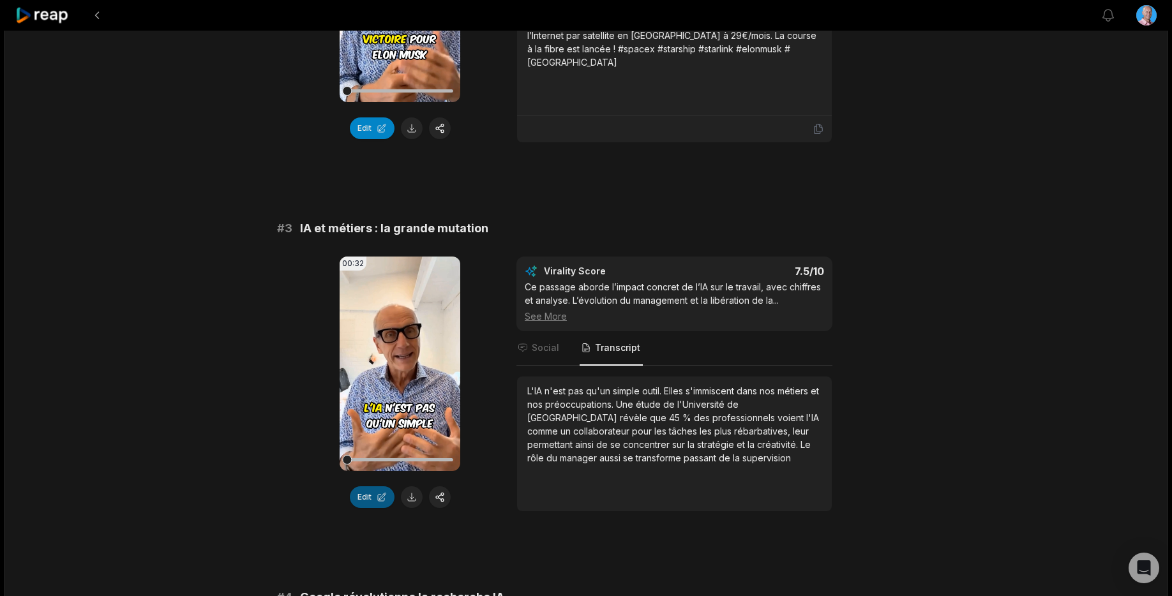
click at [371, 499] on button "Edit" at bounding box center [372, 498] width 45 height 22
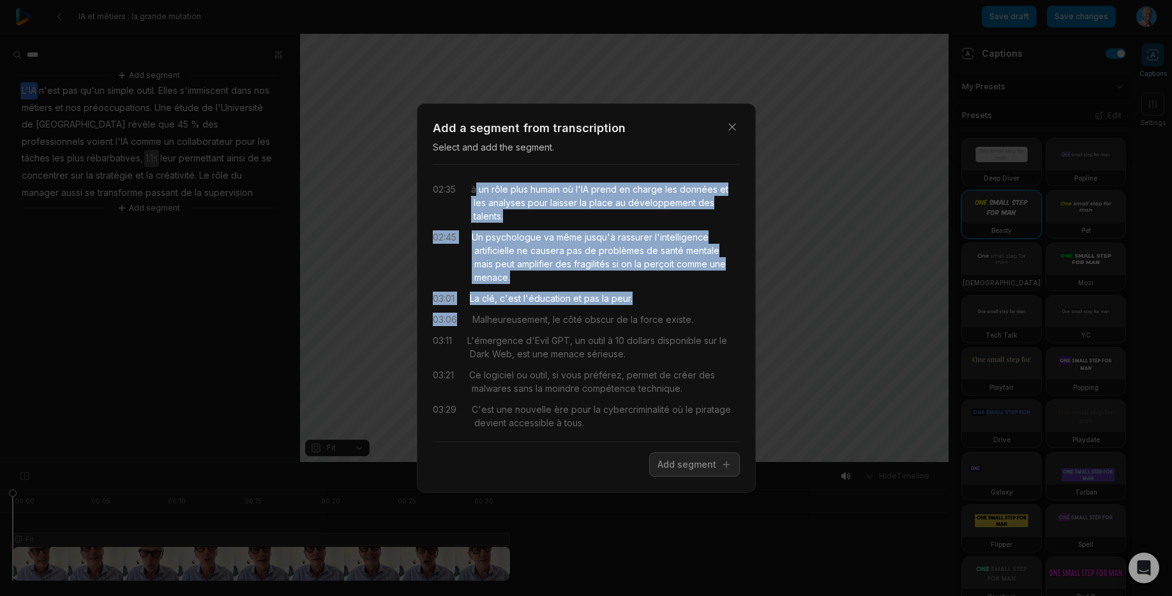
drag, startPoint x: 476, startPoint y: 190, endPoint x: 651, endPoint y: 307, distance: 210.8
click at [651, 307] on div "02:35 à un rôle plus humain où l'IA prend en charge les données et les analyses…" at bounding box center [586, 303] width 307 height 257
click at [700, 468] on button "Add segment" at bounding box center [694, 465] width 91 height 24
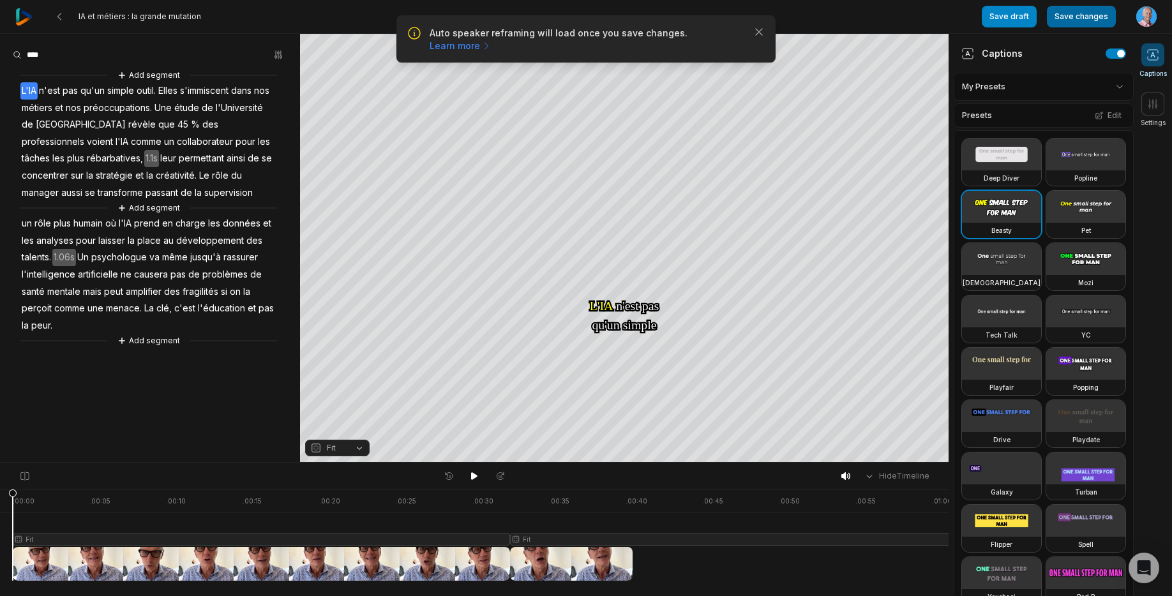
click at [1091, 17] on button "Save changes" at bounding box center [1081, 17] width 69 height 22
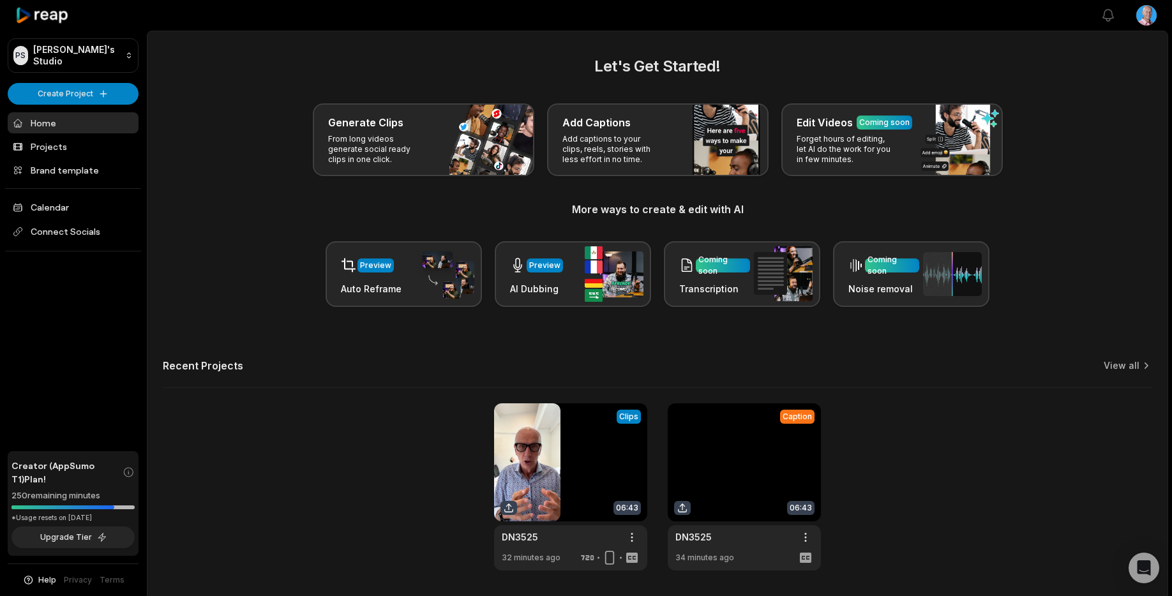
click at [746, 464] on link at bounding box center [744, 487] width 153 height 167
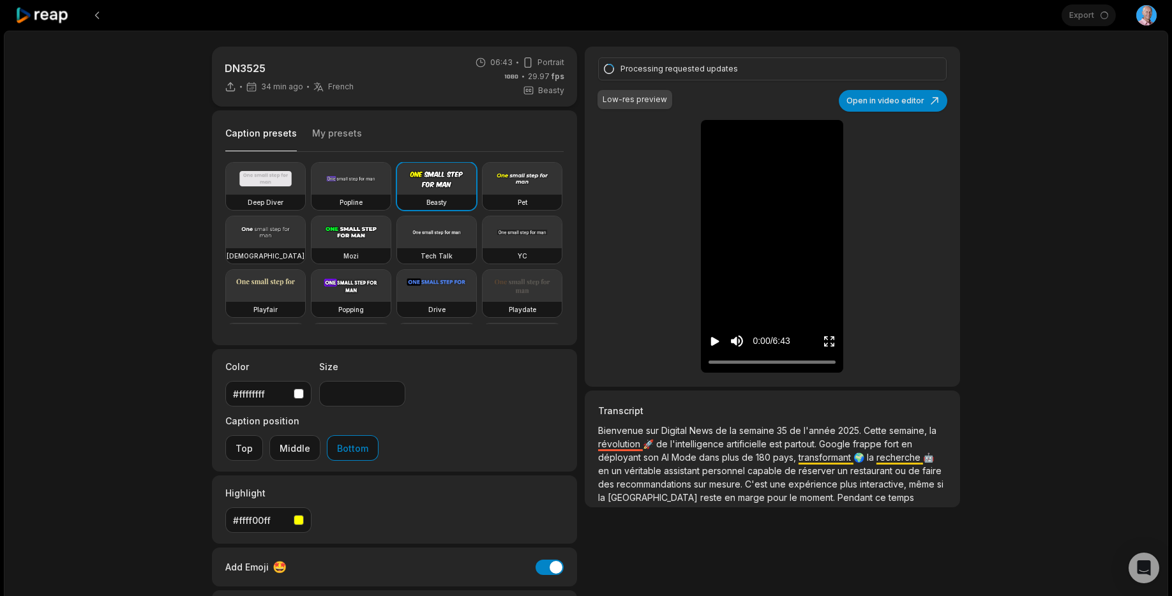
click at [1094, 20] on div "Export Open user menu" at bounding box center [1109, 15] width 95 height 31
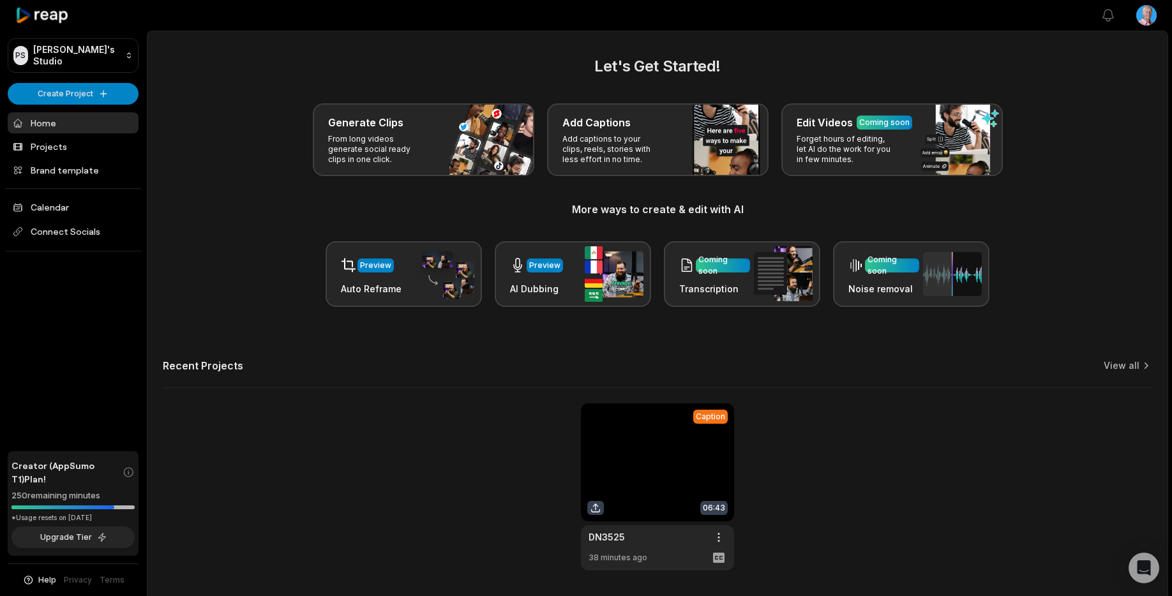
click at [692, 472] on link at bounding box center [657, 487] width 153 height 167
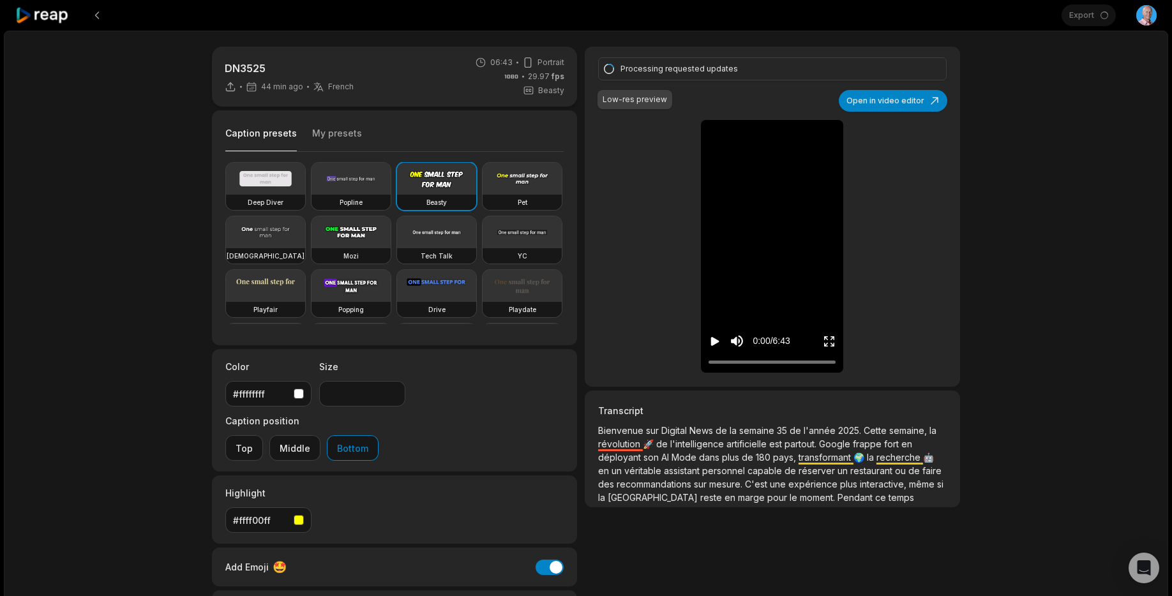
click at [42, 12] on icon at bounding box center [42, 15] width 54 height 17
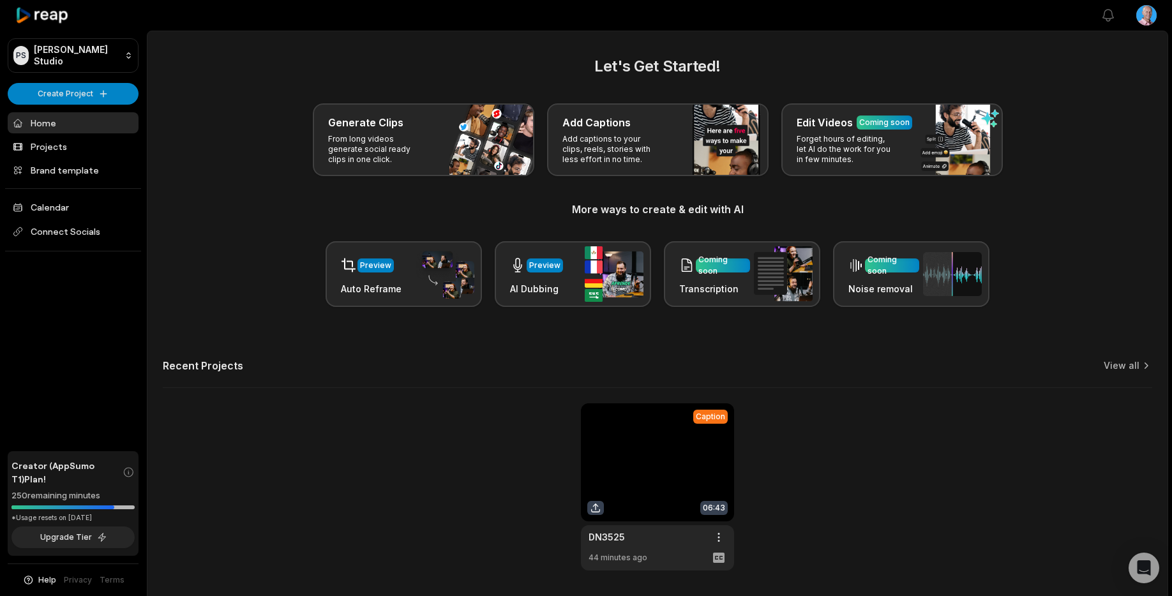
click at [656, 482] on link at bounding box center [657, 487] width 153 height 167
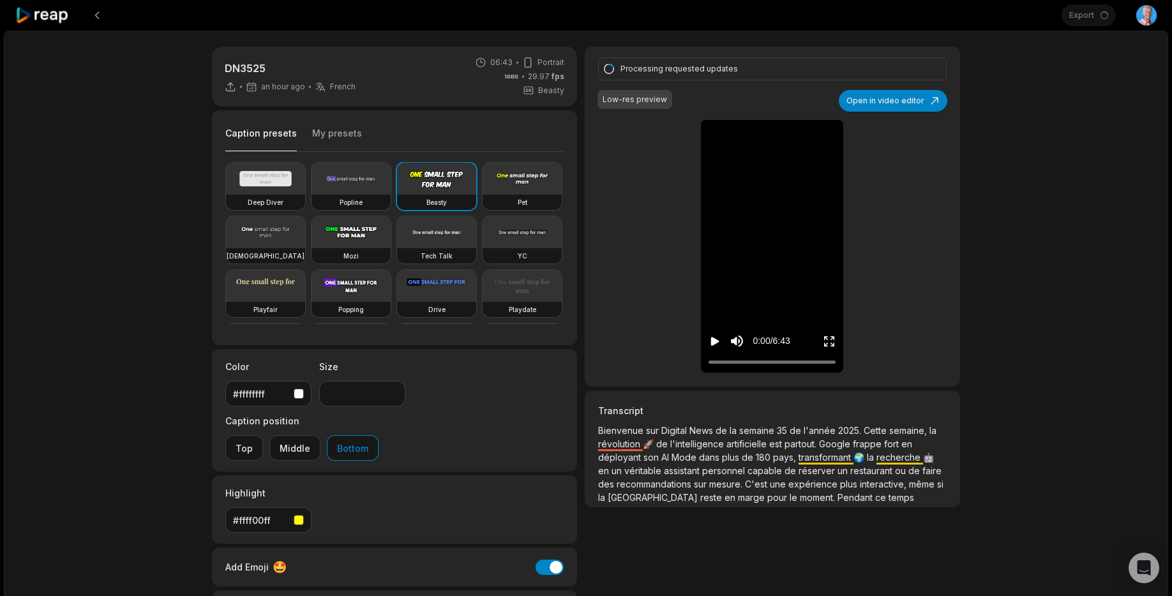
click at [1054, 61] on div "DN3525 an hour ago French fr 06:43 Portrait 29.97 fps Beasty Caption presets My…" at bounding box center [586, 378] width 1165 height 695
click at [1081, 15] on div "Export Open user menu" at bounding box center [1109, 15] width 95 height 31
click at [32, 10] on icon at bounding box center [42, 15] width 54 height 17
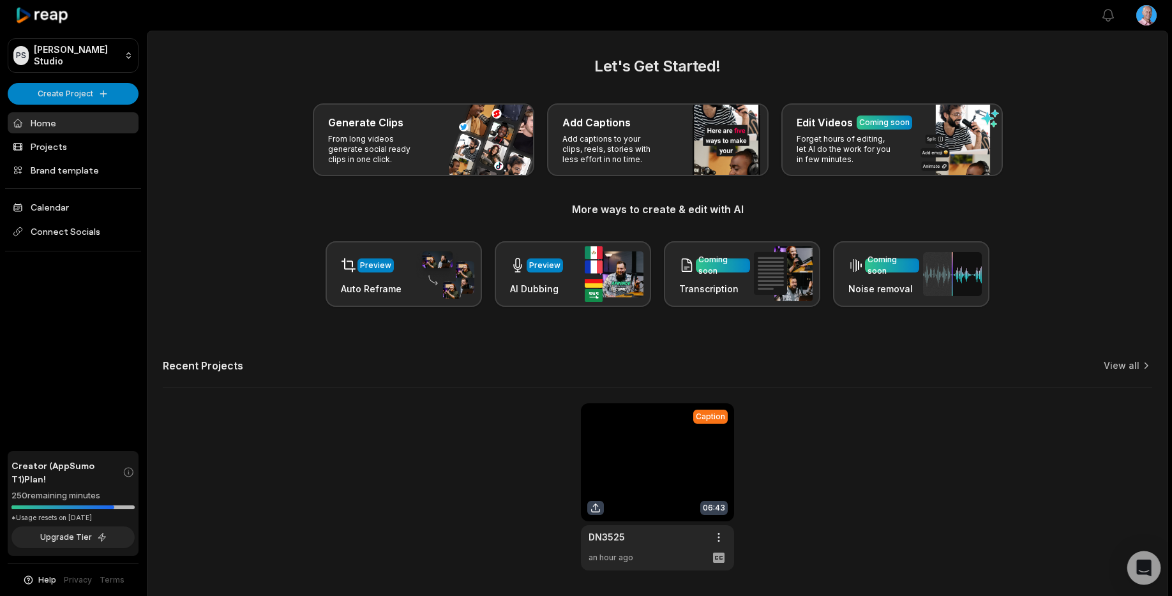
click at [1149, 569] on icon "Open Intercom Messenger" at bounding box center [1144, 568] width 15 height 17
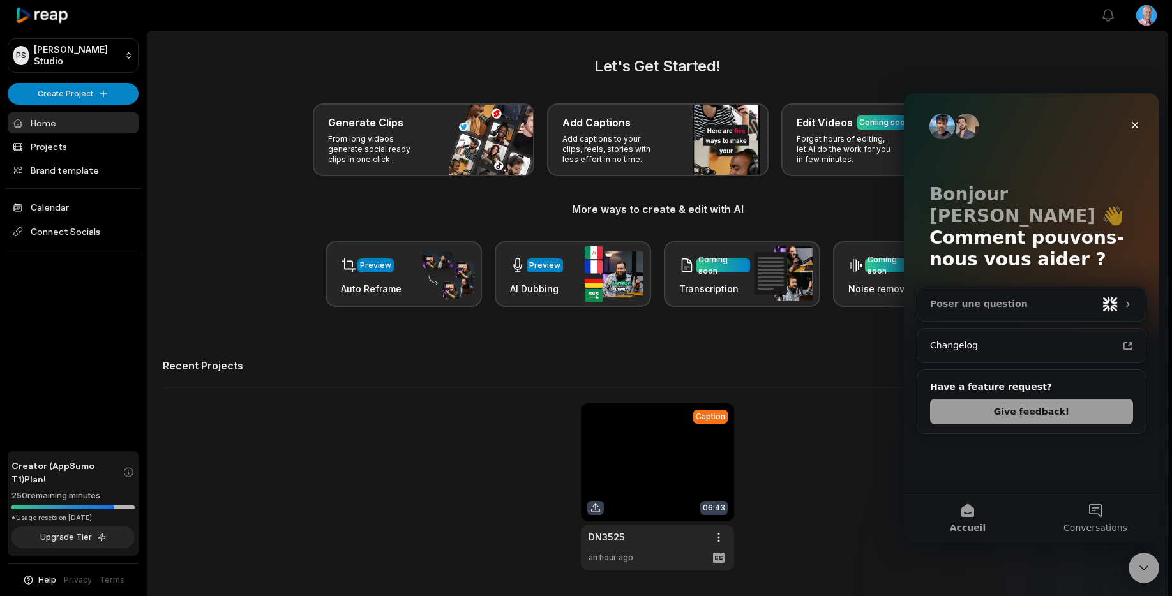
click at [1111, 297] on img "Intercom Messenger" at bounding box center [1110, 304] width 15 height 15
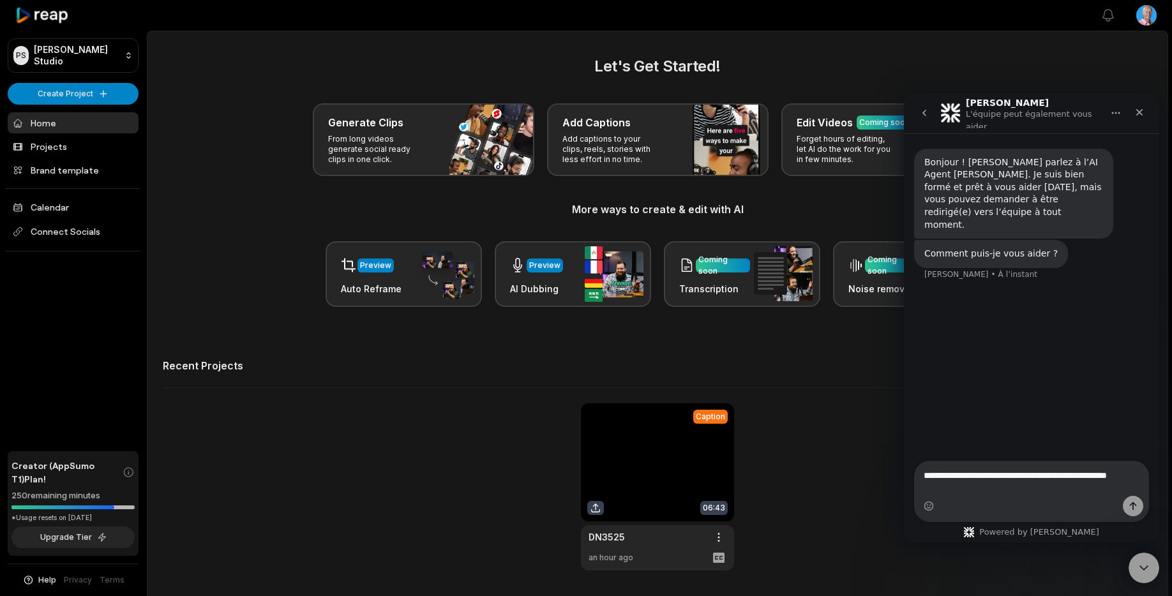
type textarea "**********"
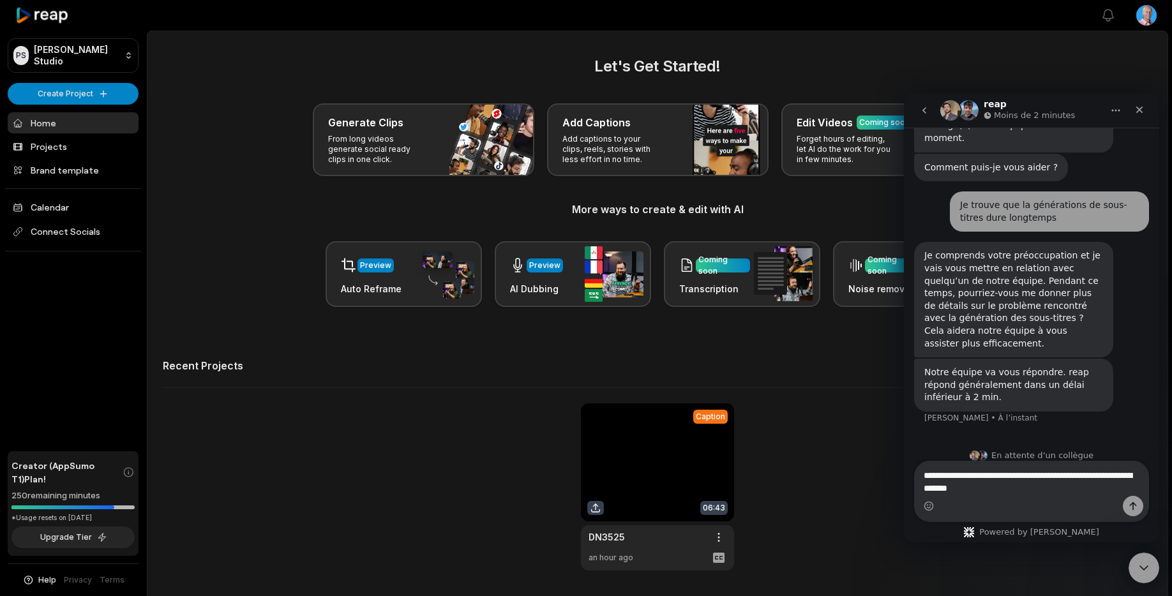
type textarea "**********"
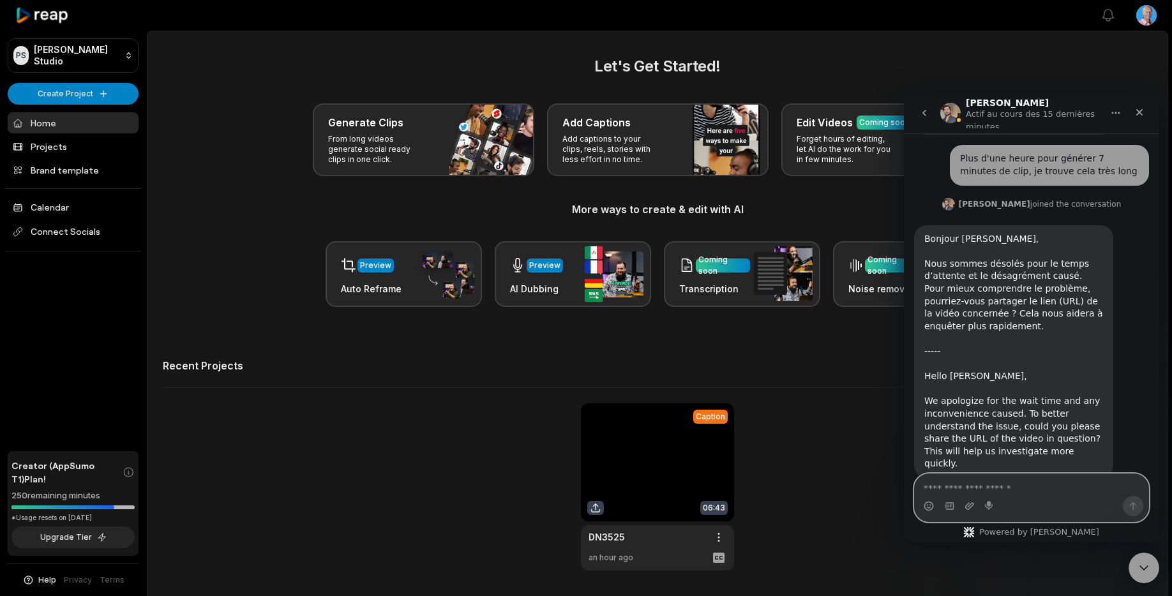
scroll to position [369, 0]
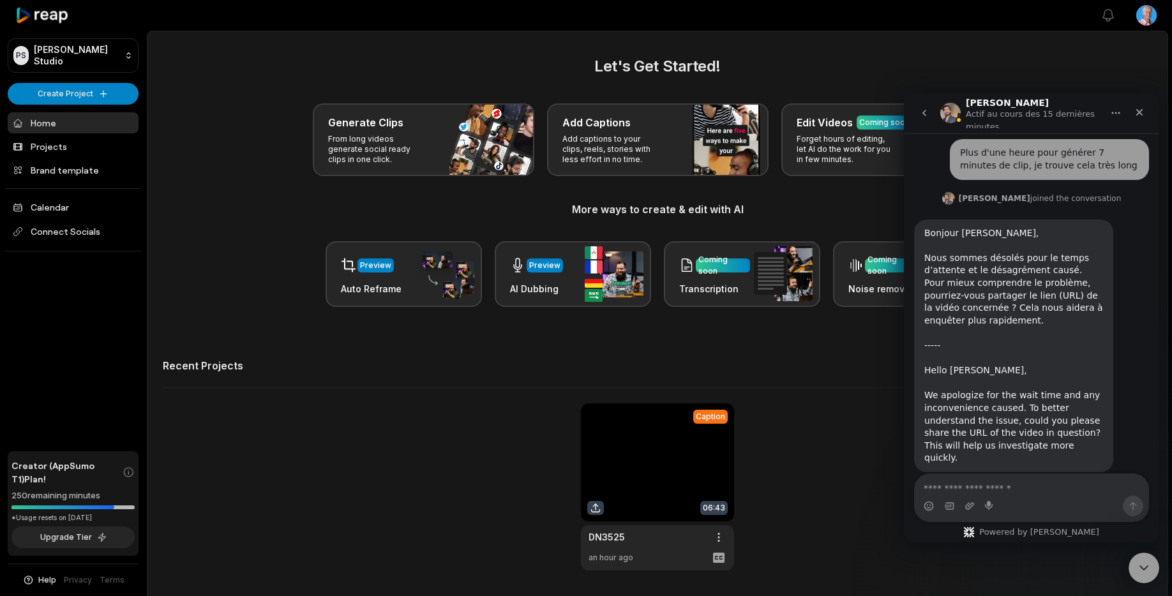
click at [654, 473] on link at bounding box center [657, 487] width 153 height 167
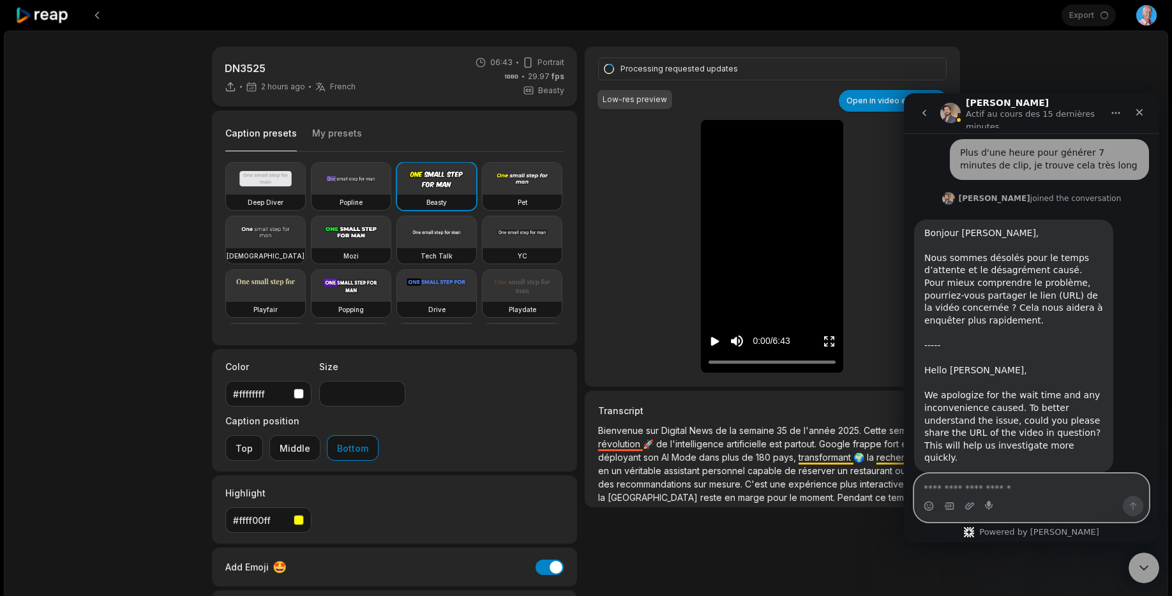
click at [1013, 494] on textarea "Envoyer un message..." at bounding box center [1032, 485] width 234 height 22
type textarea "**********"
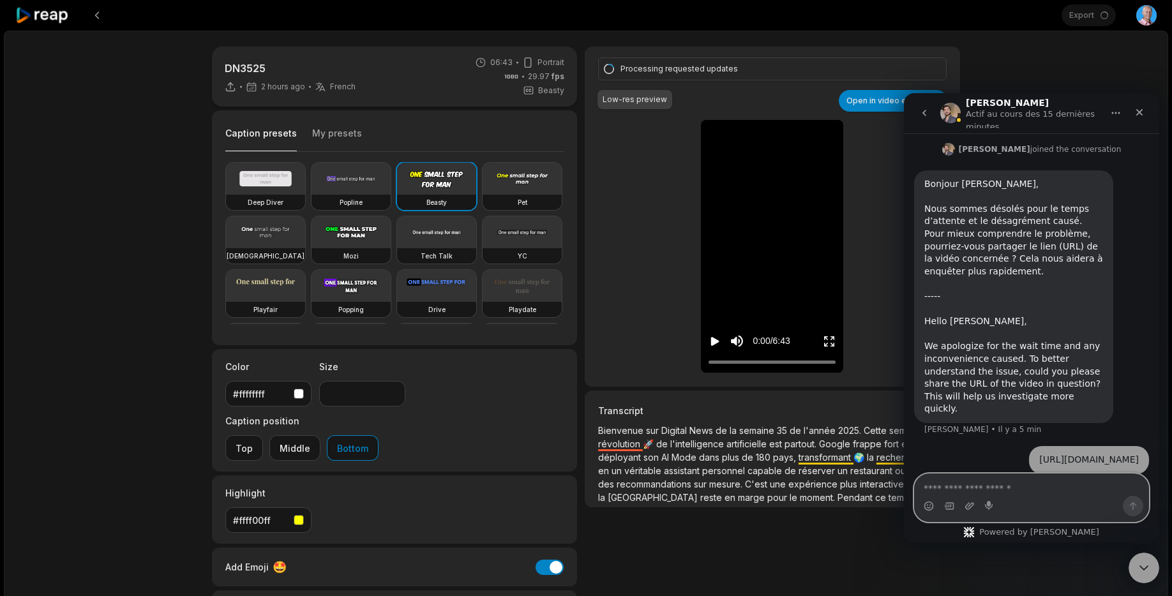
scroll to position [420, 0]
click at [1032, 63] on div "DN3525 2 hours ago French fr 06:43 Portrait 29.97 fps Beasty Caption presets My…" at bounding box center [586, 378] width 1165 height 695
click at [1139, 116] on icon "Fermer" at bounding box center [1140, 112] width 10 height 10
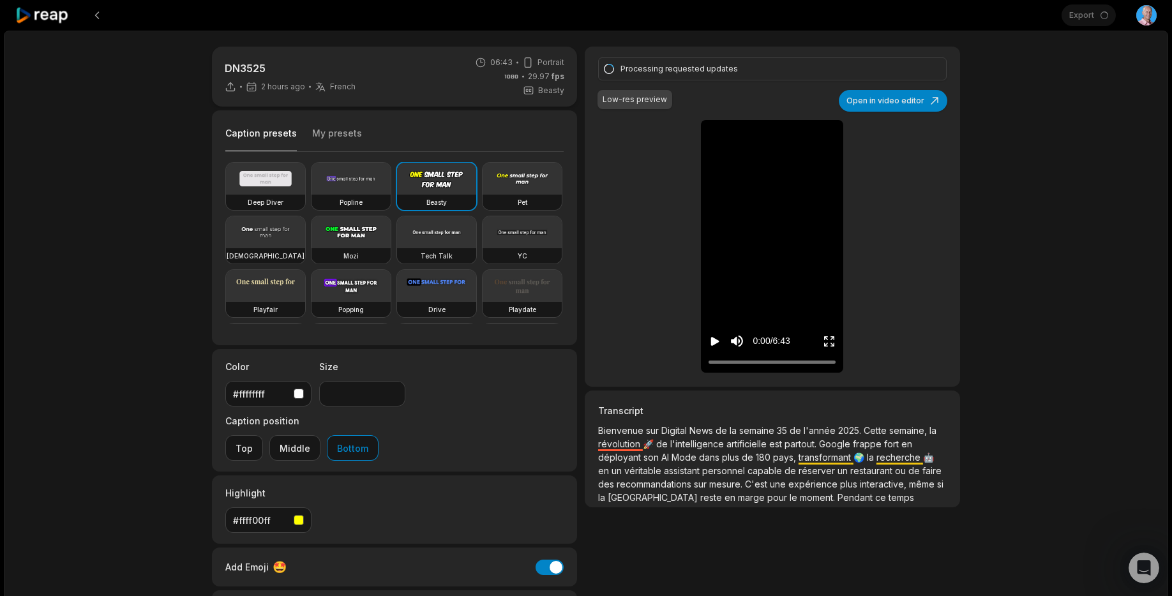
click at [1087, 89] on div "DN3525 2 hours ago French fr 06:43 Portrait 29.97 fps Beasty Caption presets My…" at bounding box center [586, 378] width 1165 height 695
